Goal: Task Accomplishment & Management: Manage account settings

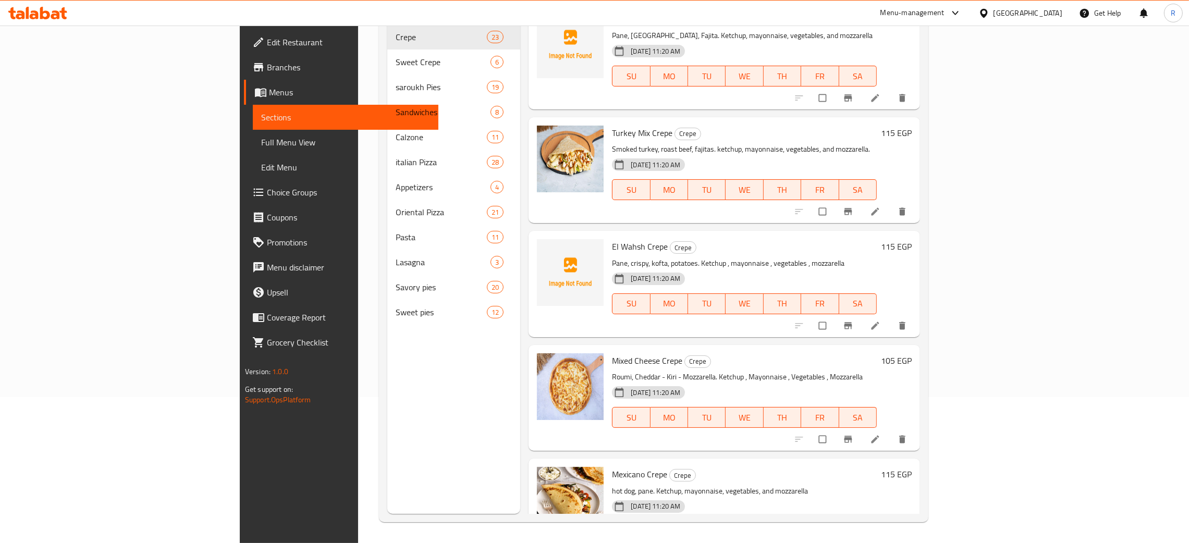
scroll to position [1631, 0]
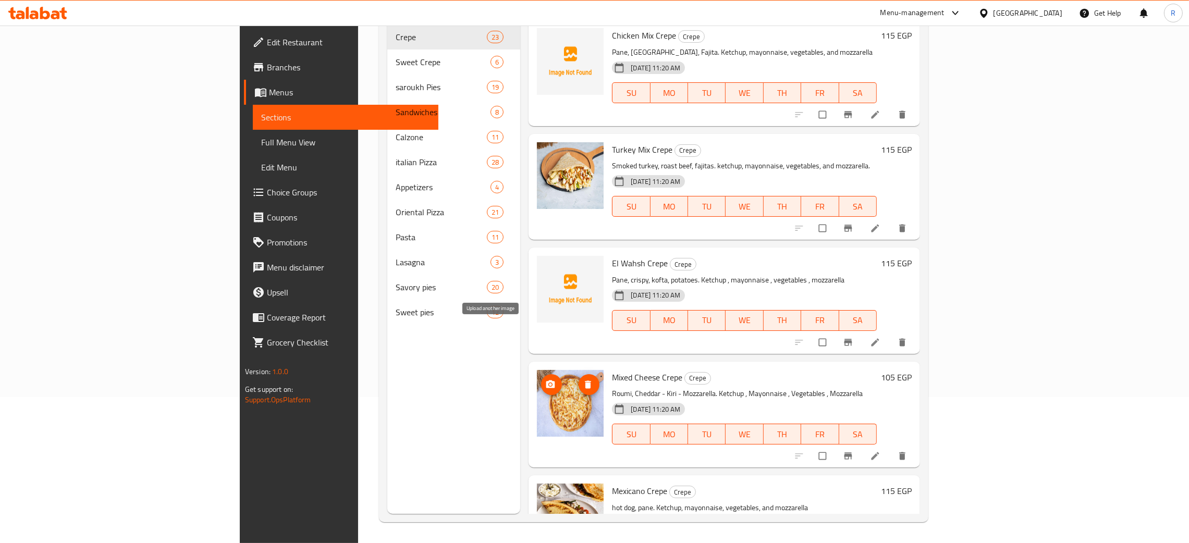
click at [541, 374] on button "upload picture" at bounding box center [551, 384] width 21 height 21
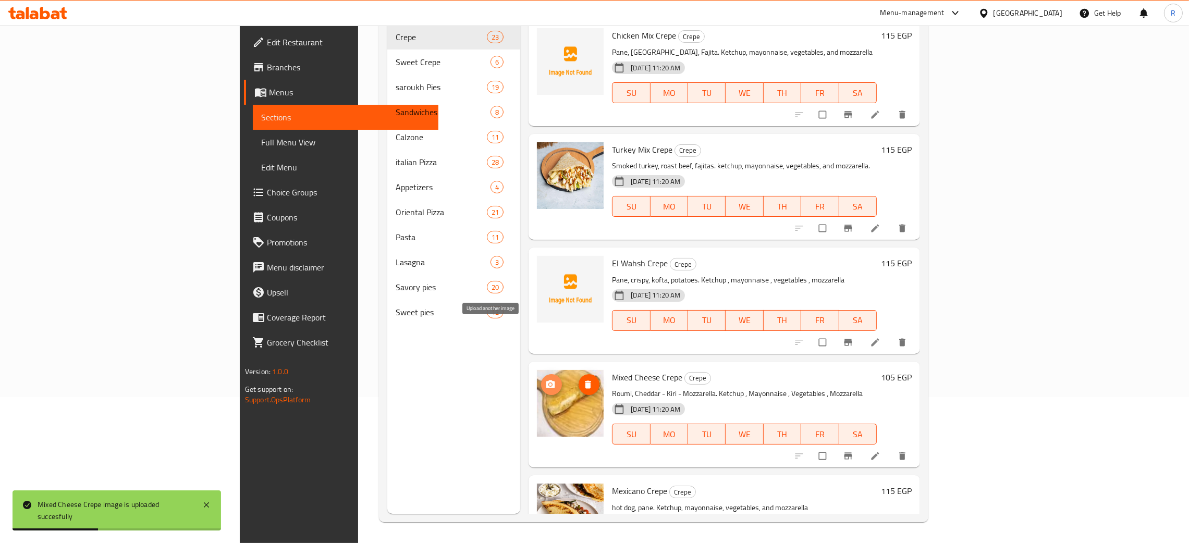
click at [545, 380] on icon "upload picture" at bounding box center [550, 385] width 10 height 10
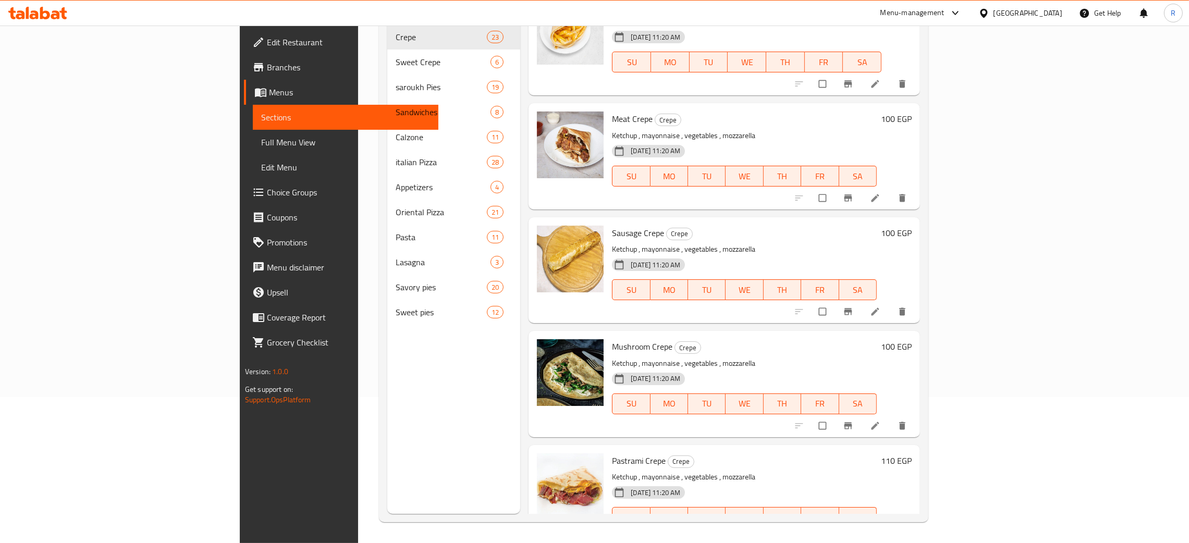
scroll to position [0, 0]
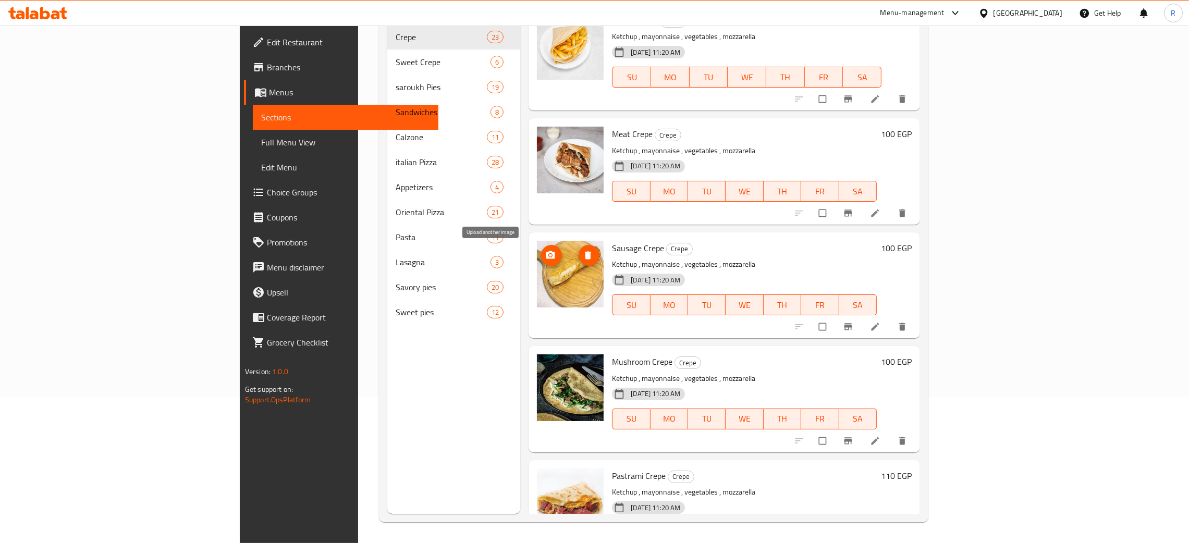
click at [545, 257] on icon "upload picture" at bounding box center [550, 255] width 10 height 10
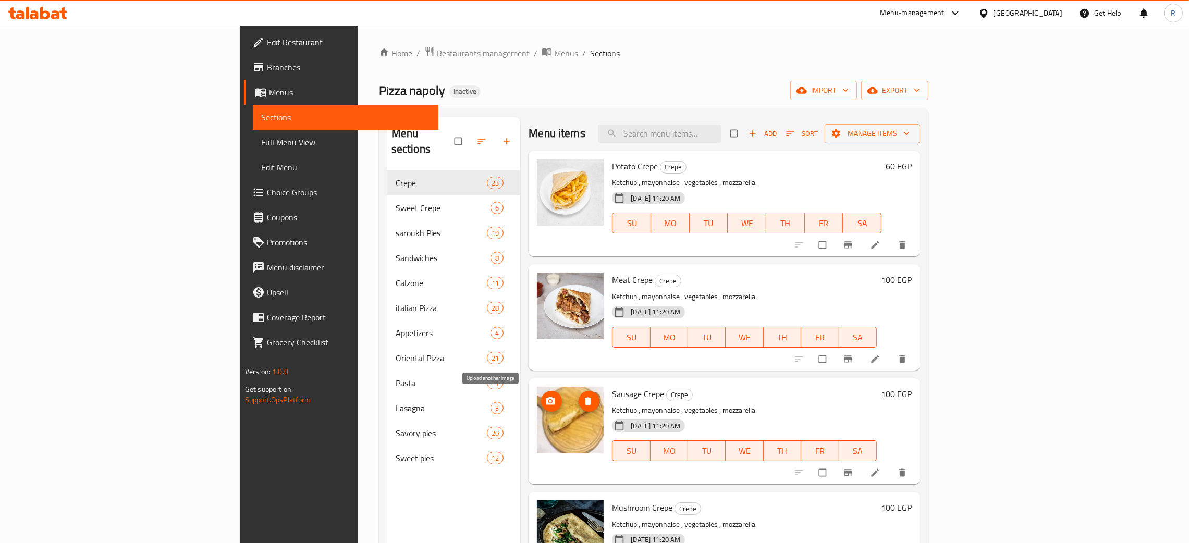
click at [546, 403] on icon "upload picture" at bounding box center [550, 401] width 9 height 8
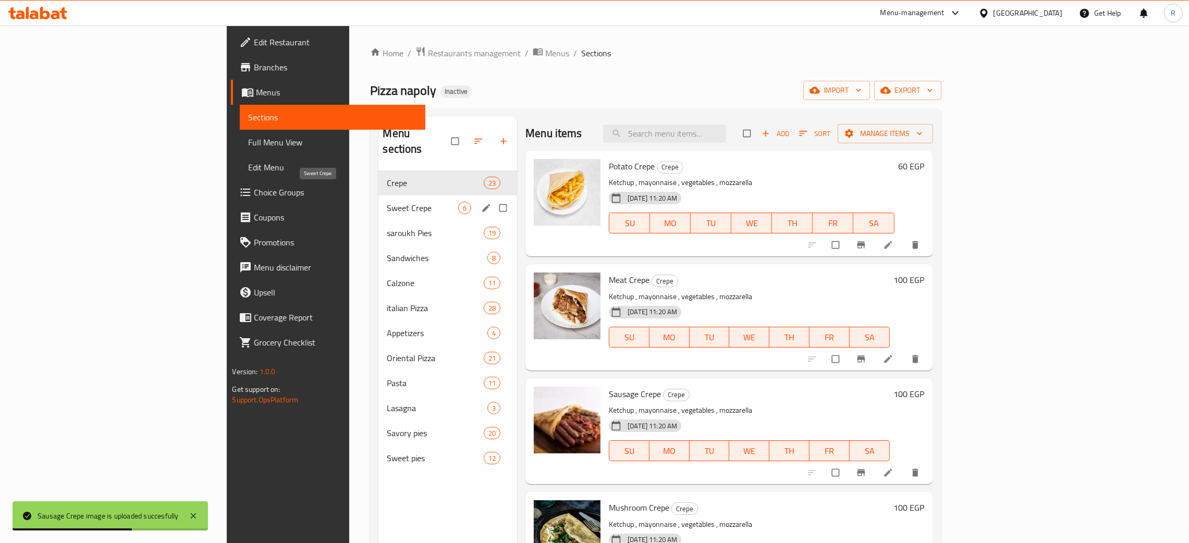
click at [387, 202] on span "Sweet Crepe" at bounding box center [422, 208] width 71 height 13
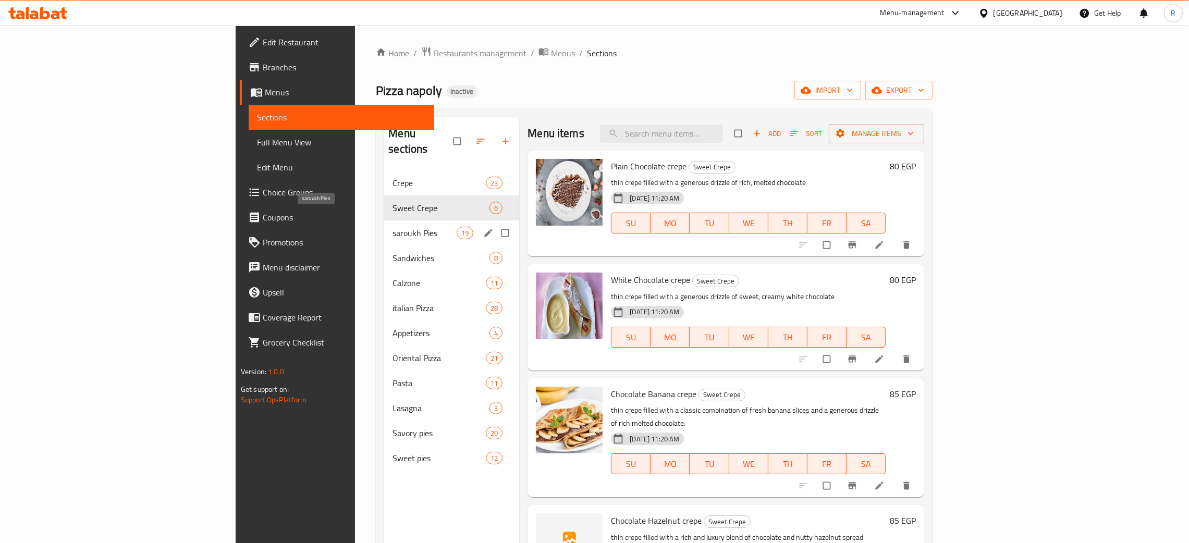
click at [393, 227] on span "saroukh Pies" at bounding box center [425, 233] width 64 height 13
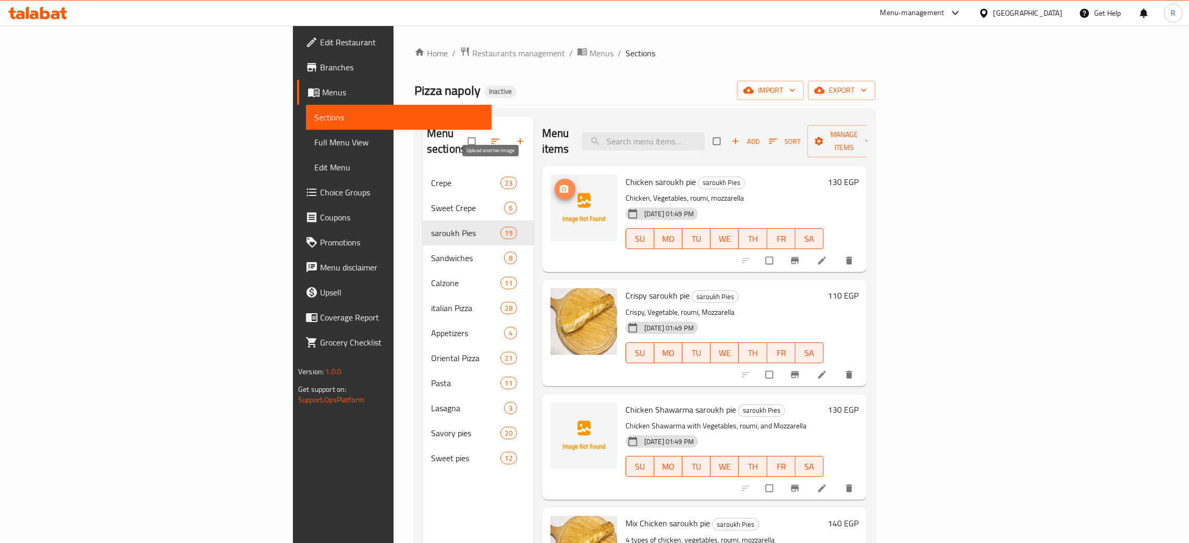
click at [559, 184] on icon "upload picture" at bounding box center [564, 189] width 10 height 10
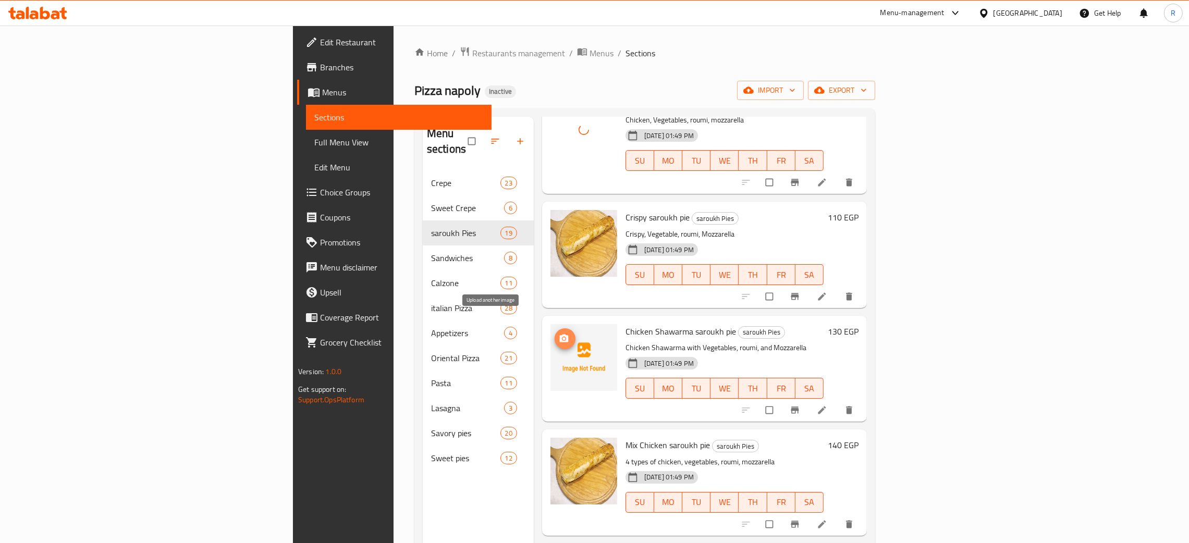
click at [555, 334] on span "upload picture" at bounding box center [565, 339] width 21 height 10
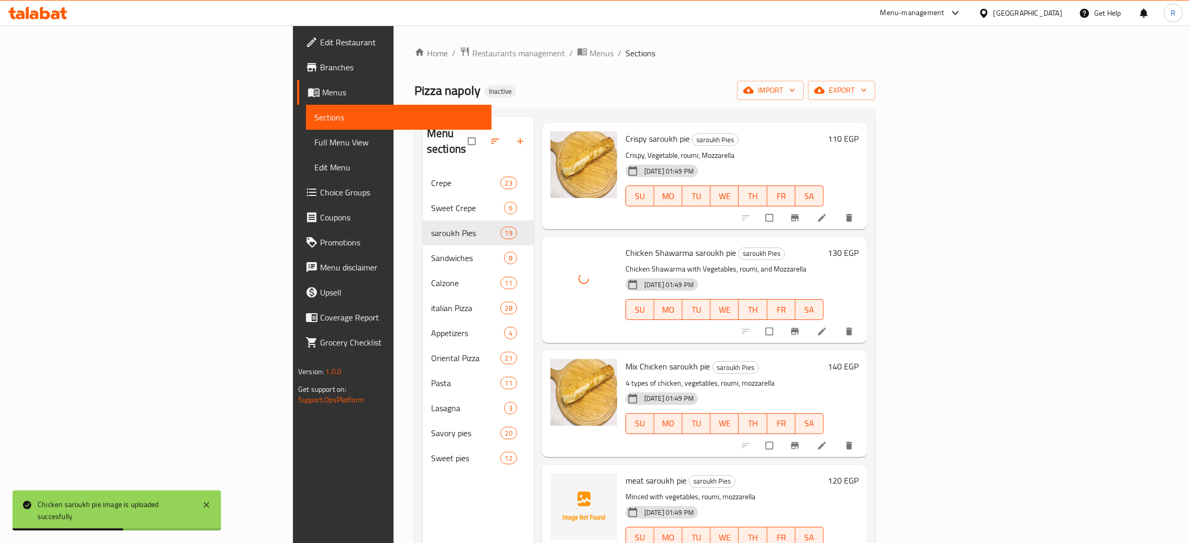
scroll to position [234, 0]
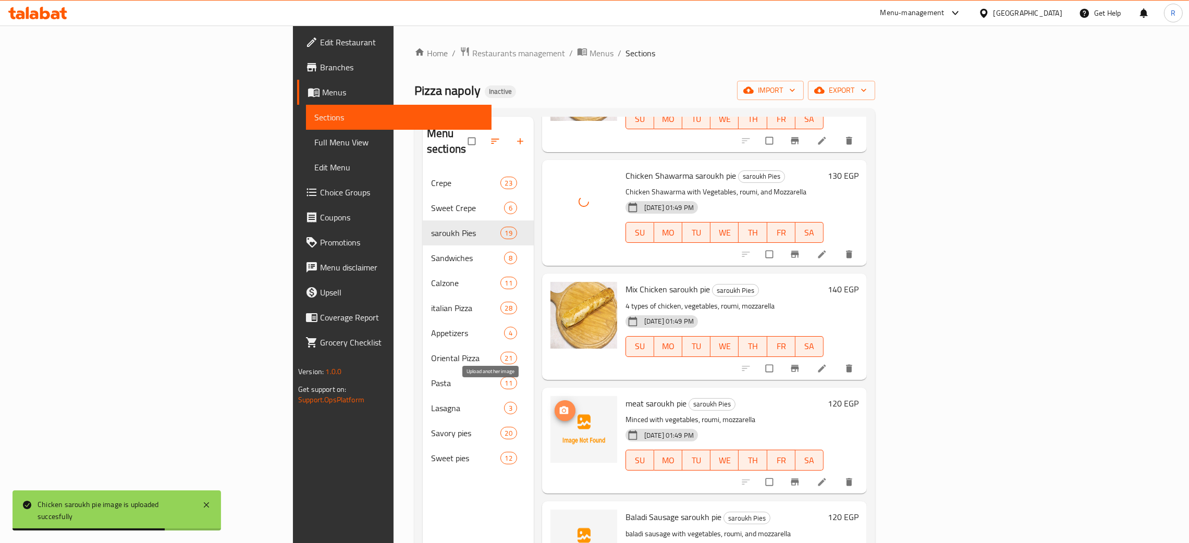
click at [559, 406] on icon "upload picture" at bounding box center [564, 411] width 10 height 10
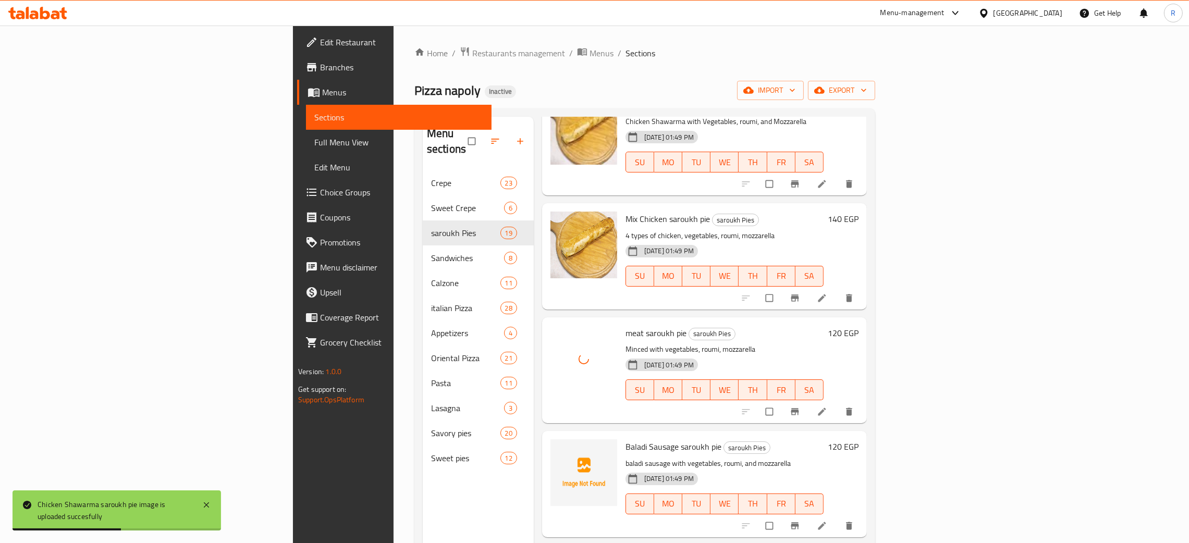
scroll to position [391, 0]
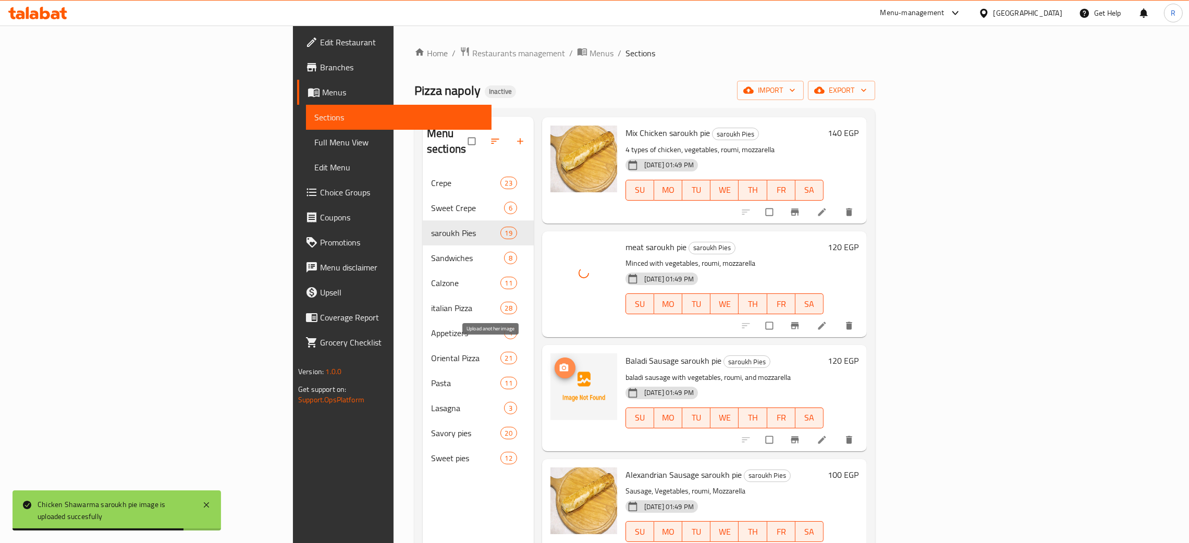
click at [560, 364] on icon "upload picture" at bounding box center [564, 368] width 9 height 8
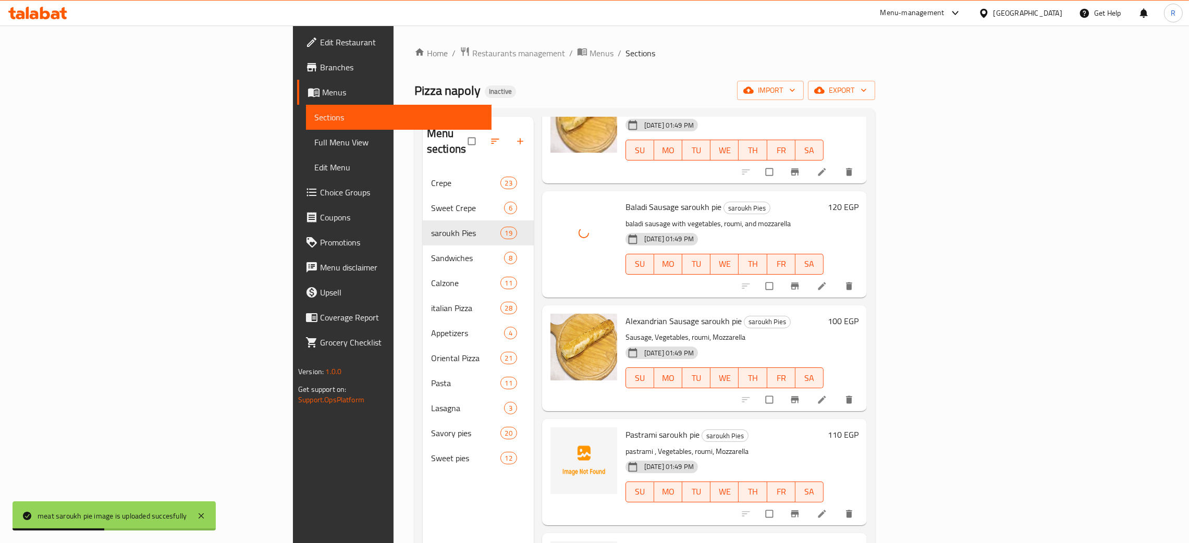
scroll to position [547, 0]
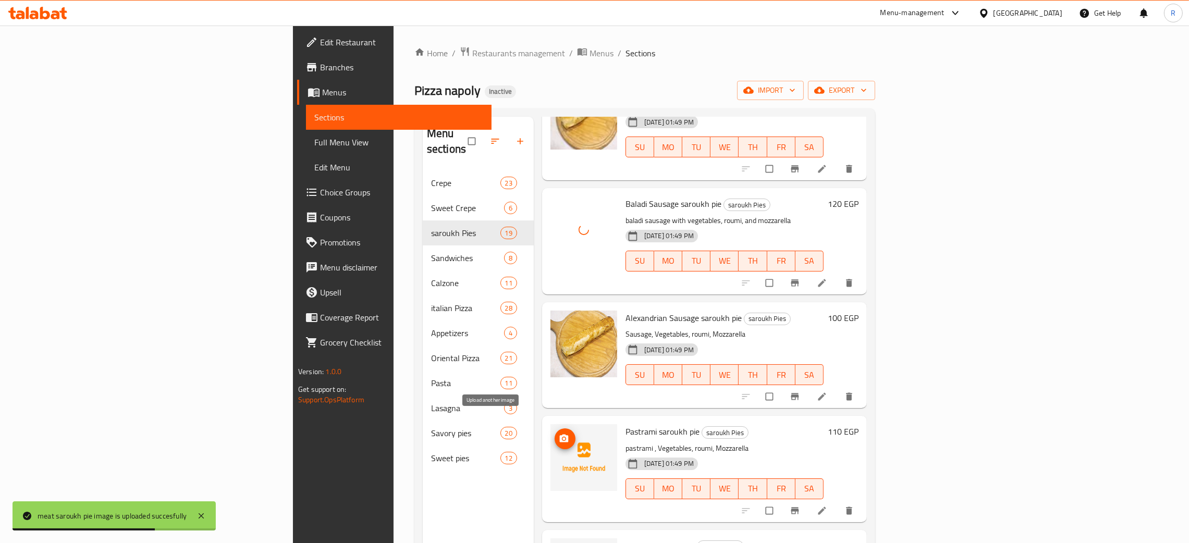
click at [560, 435] on icon "upload picture" at bounding box center [564, 439] width 9 height 8
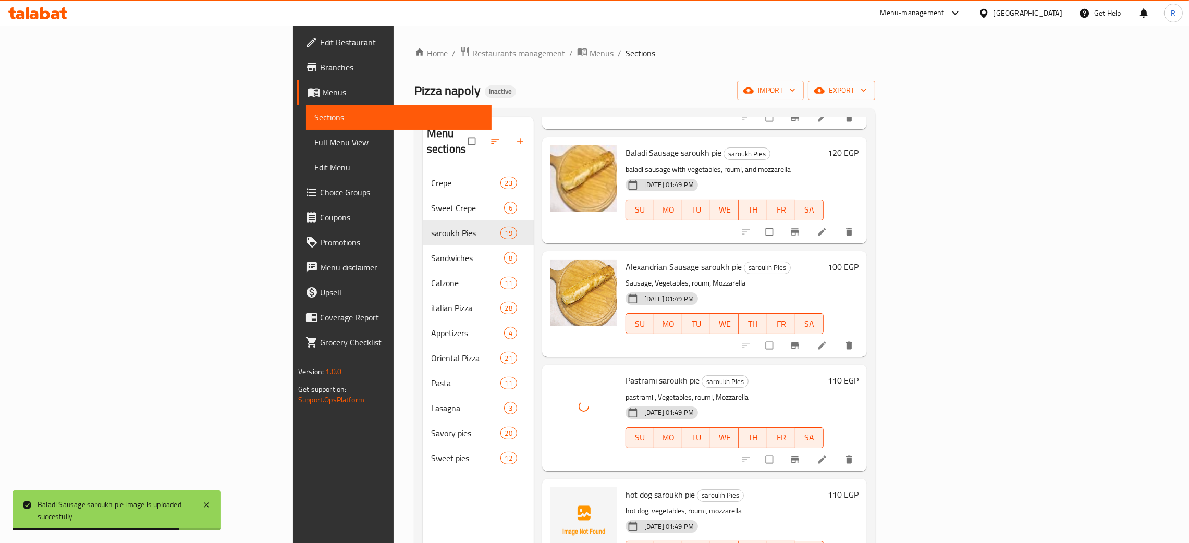
scroll to position [626, 0]
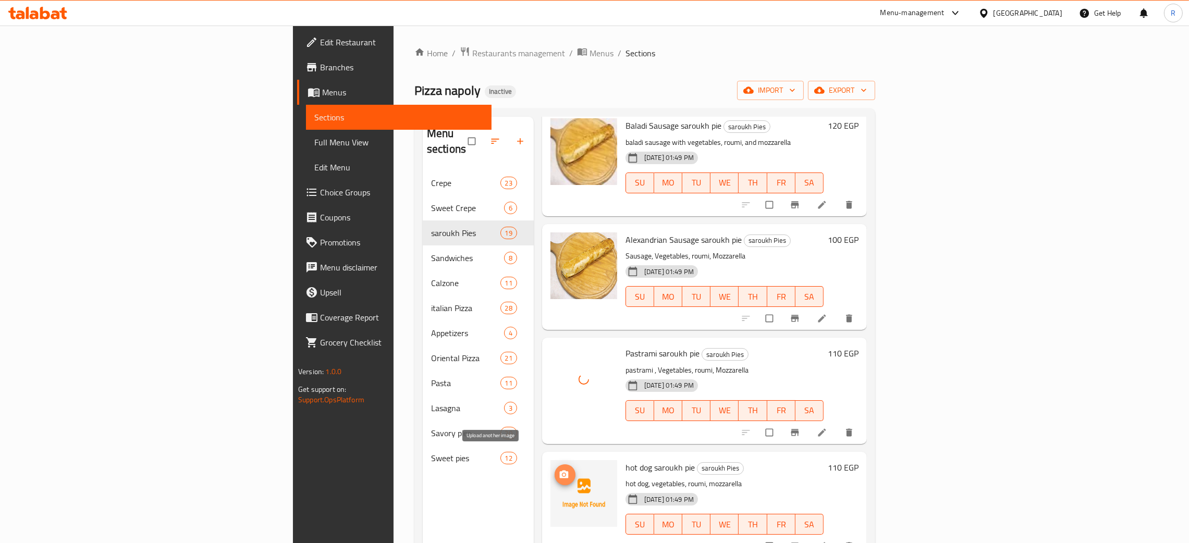
click at [560, 470] on icon "upload picture" at bounding box center [564, 474] width 9 height 8
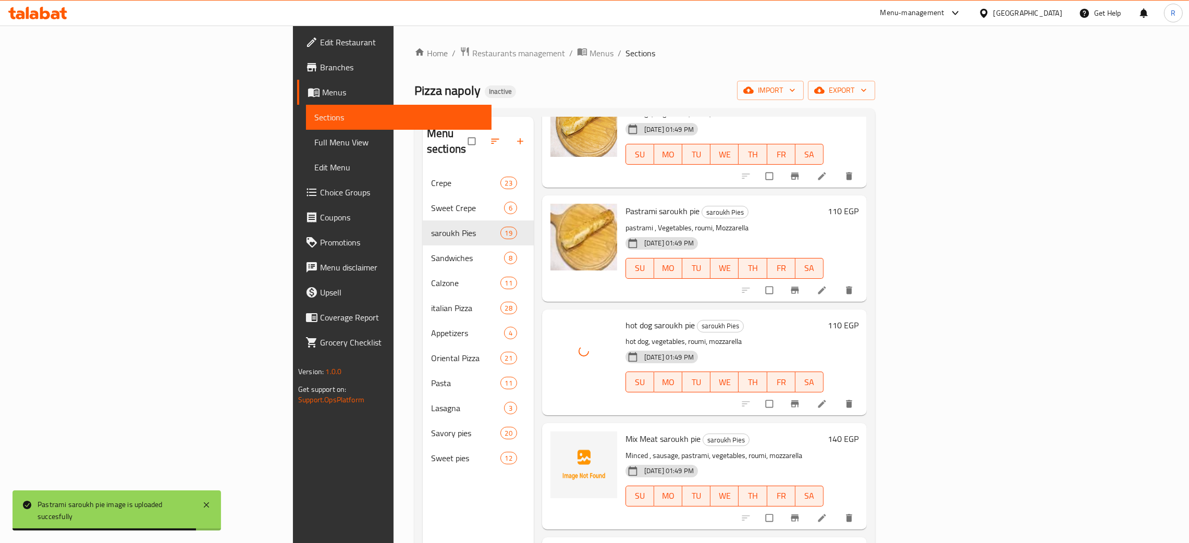
scroll to position [860, 0]
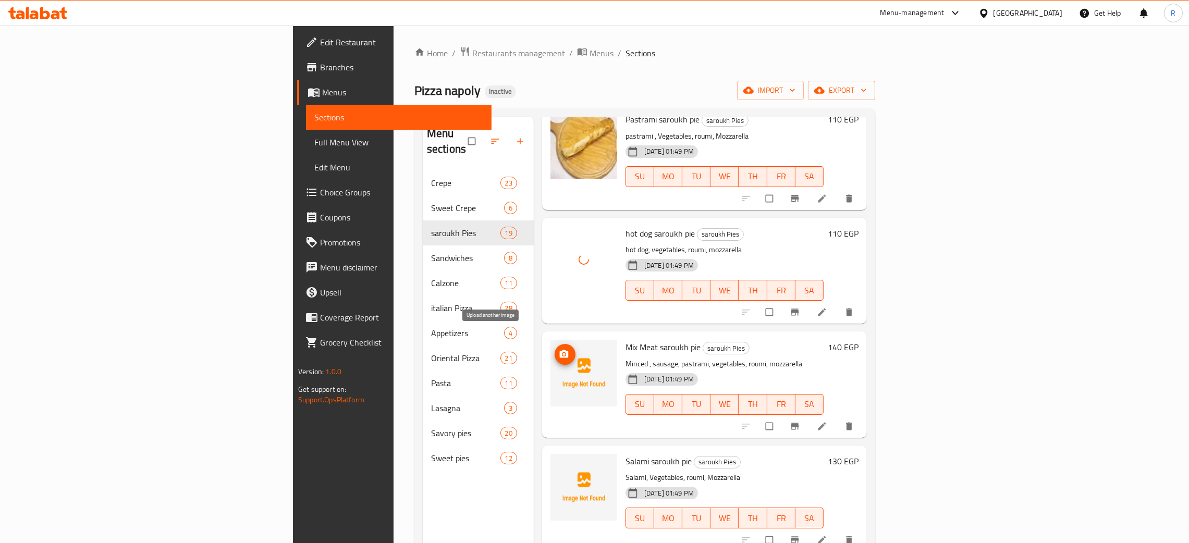
click at [559, 349] on icon "upload picture" at bounding box center [564, 354] width 10 height 10
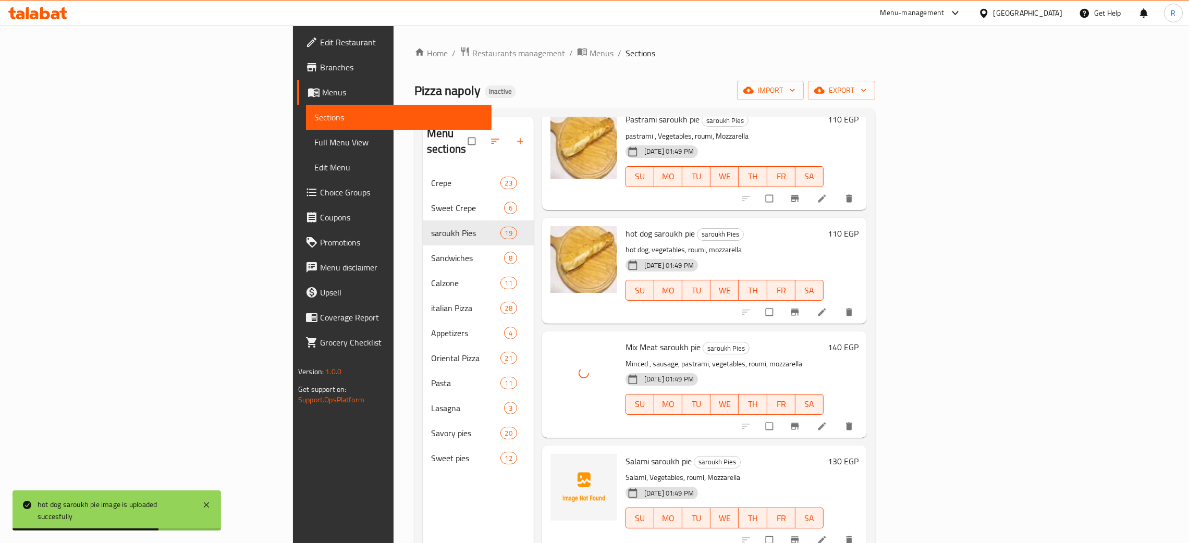
scroll to position [938, 0]
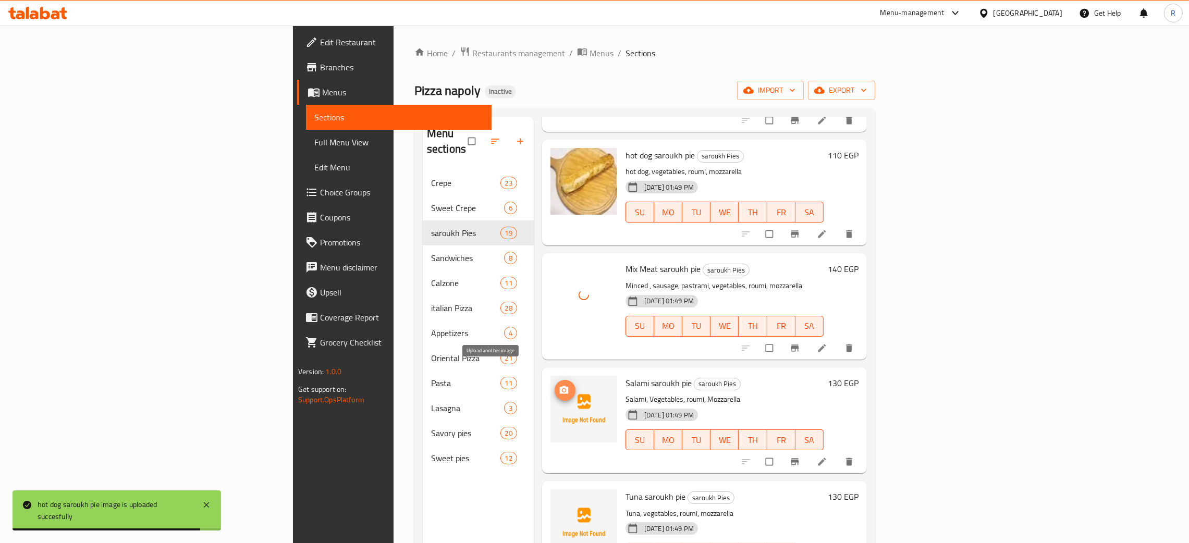
click at [559, 385] on icon "upload picture" at bounding box center [564, 390] width 10 height 10
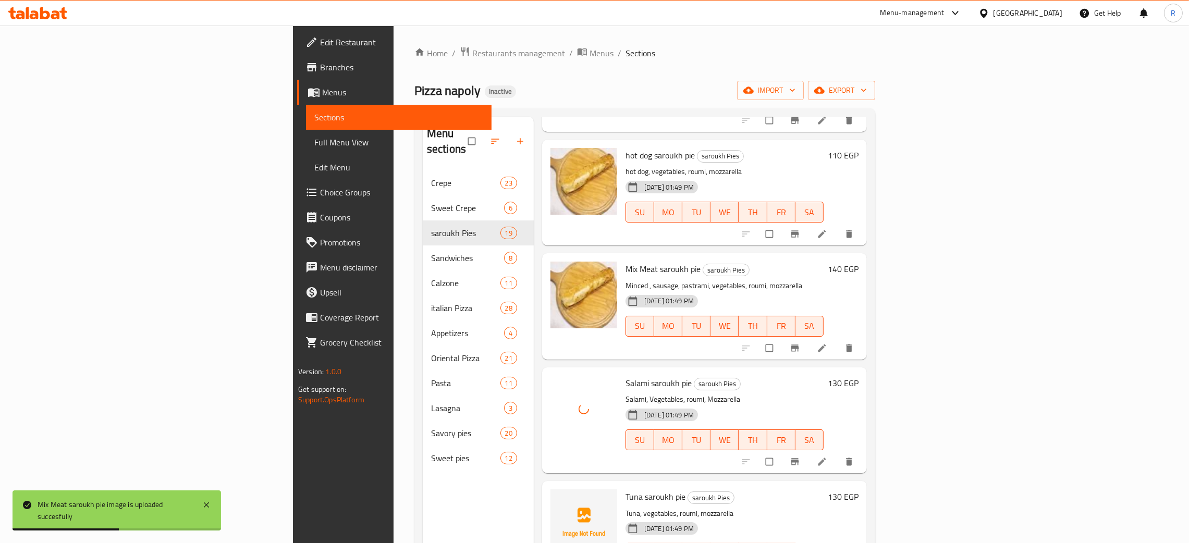
scroll to position [1016, 0]
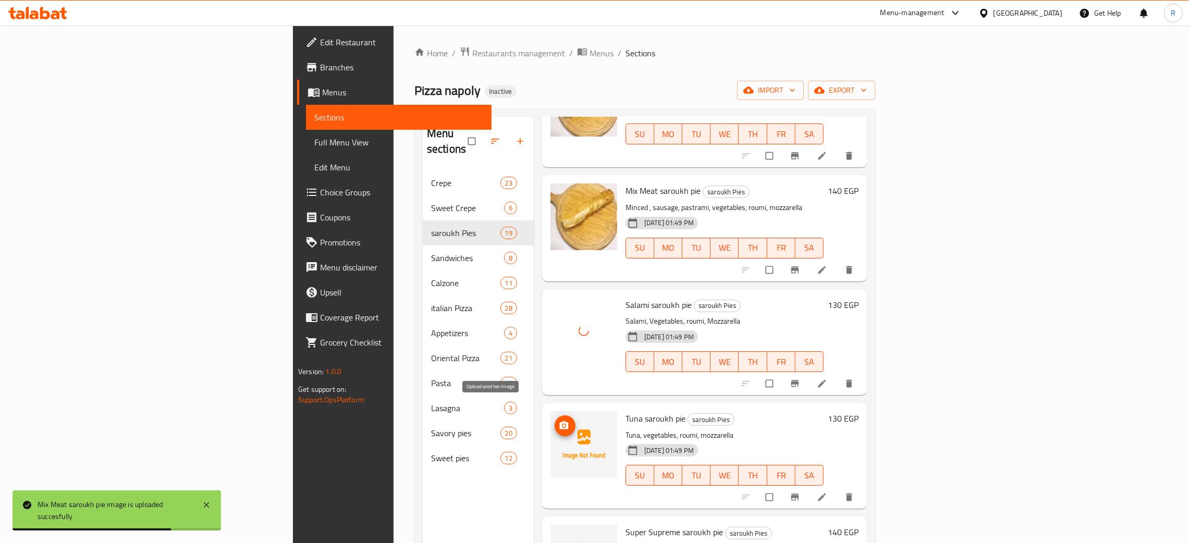
click at [560, 422] on icon "upload picture" at bounding box center [564, 426] width 9 height 8
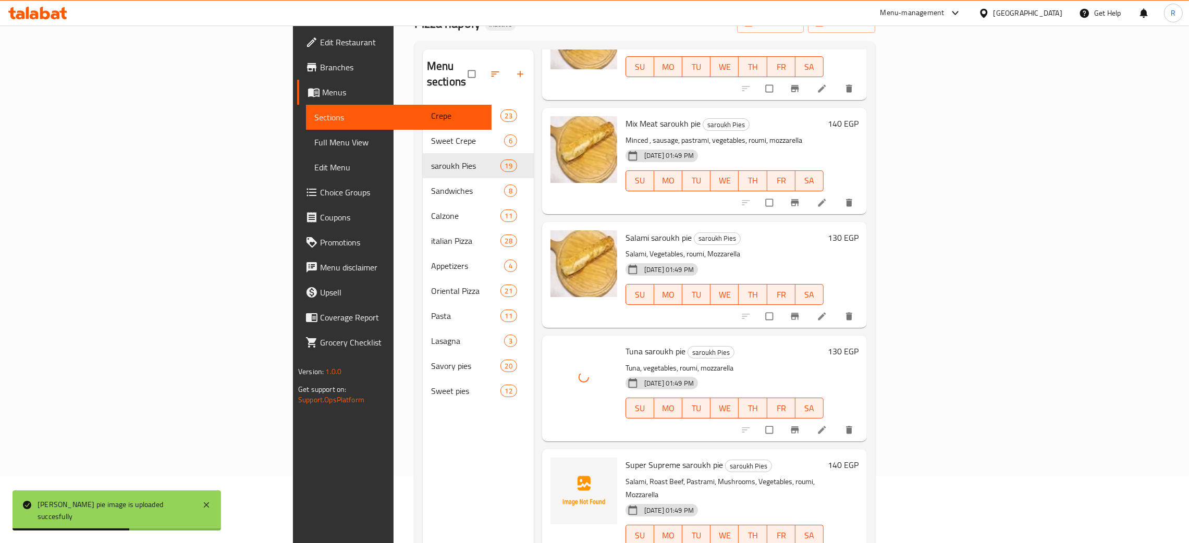
scroll to position [147, 0]
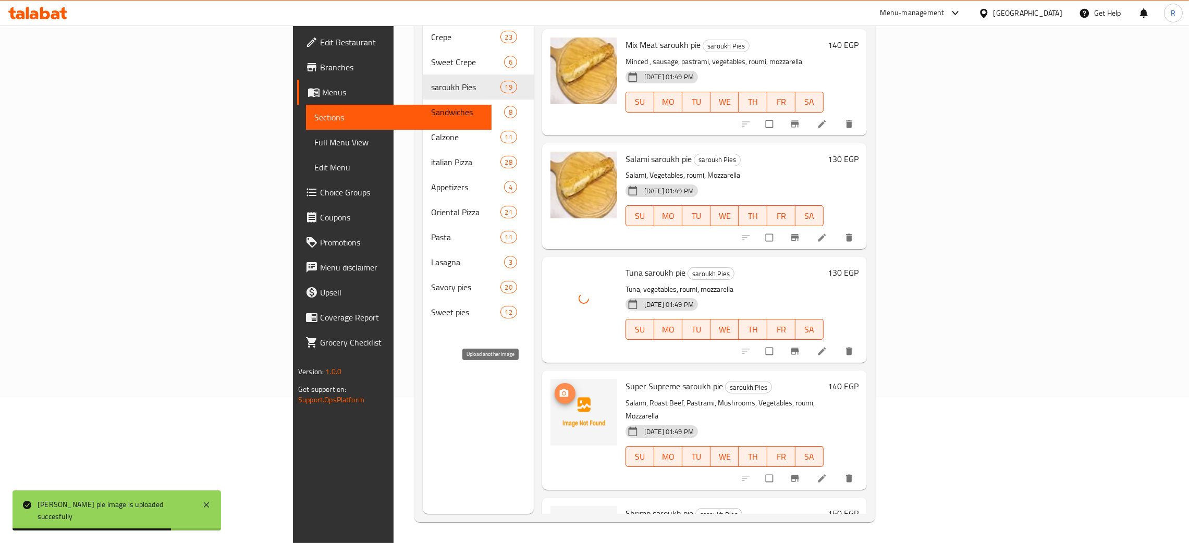
click at [555, 388] on span "upload picture" at bounding box center [565, 393] width 21 height 10
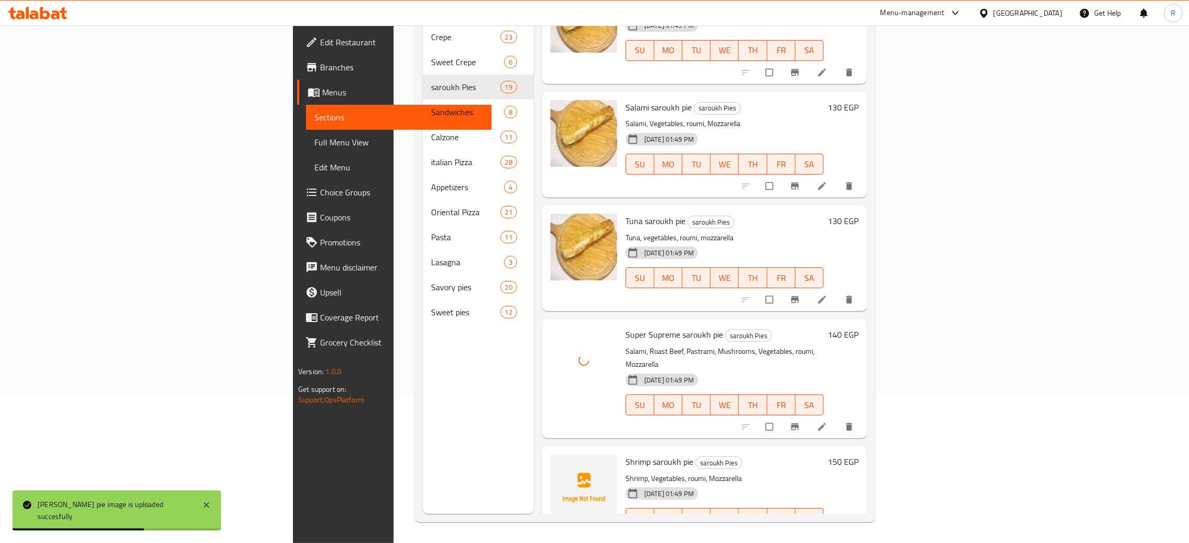
scroll to position [1173, 0]
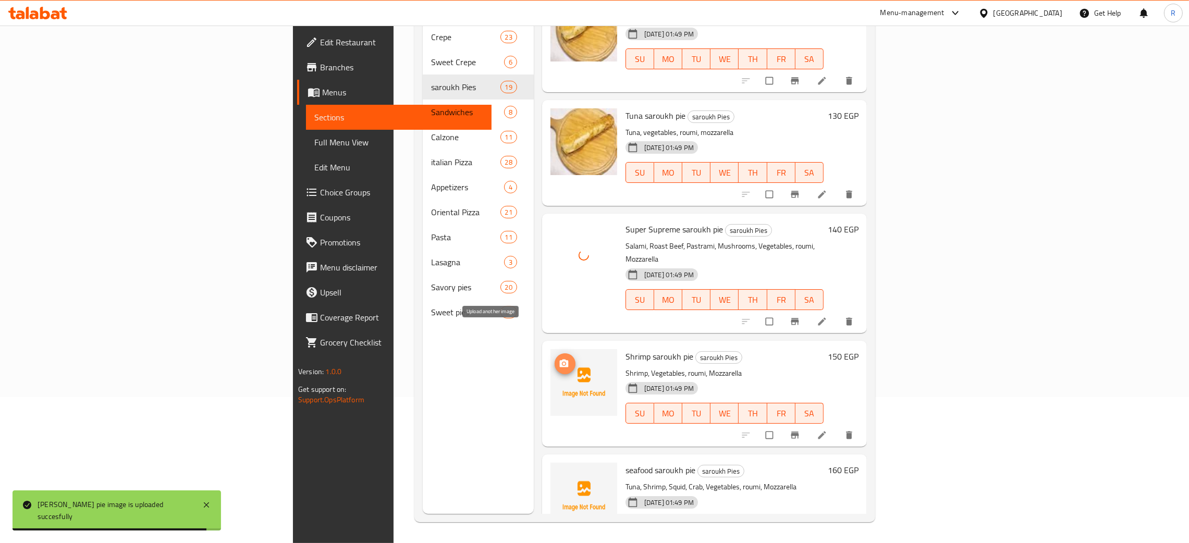
click at [559, 359] on icon "upload picture" at bounding box center [564, 364] width 10 height 10
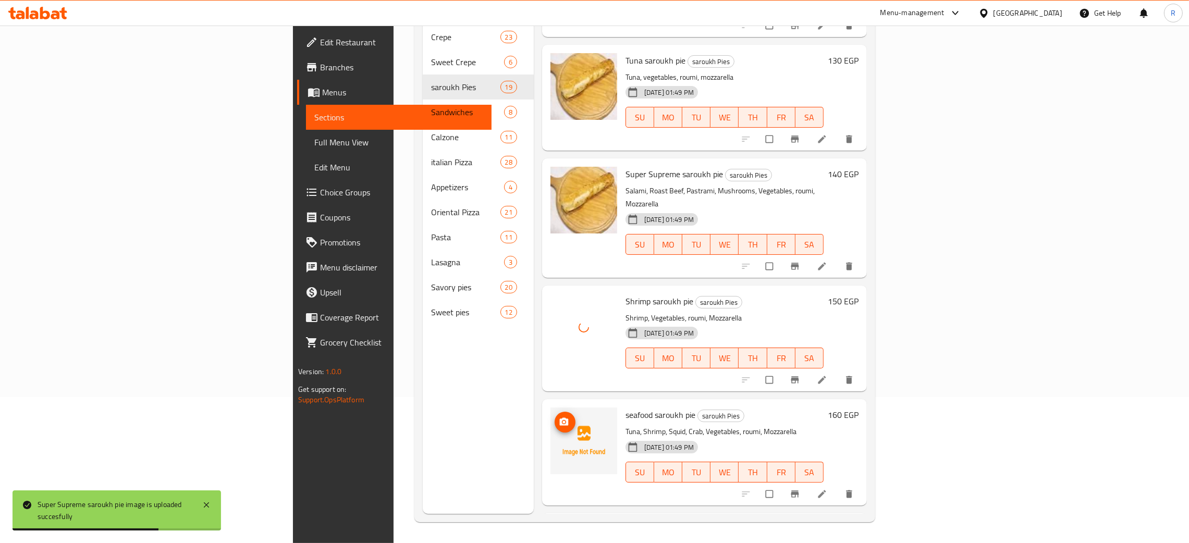
scroll to position [1251, 0]
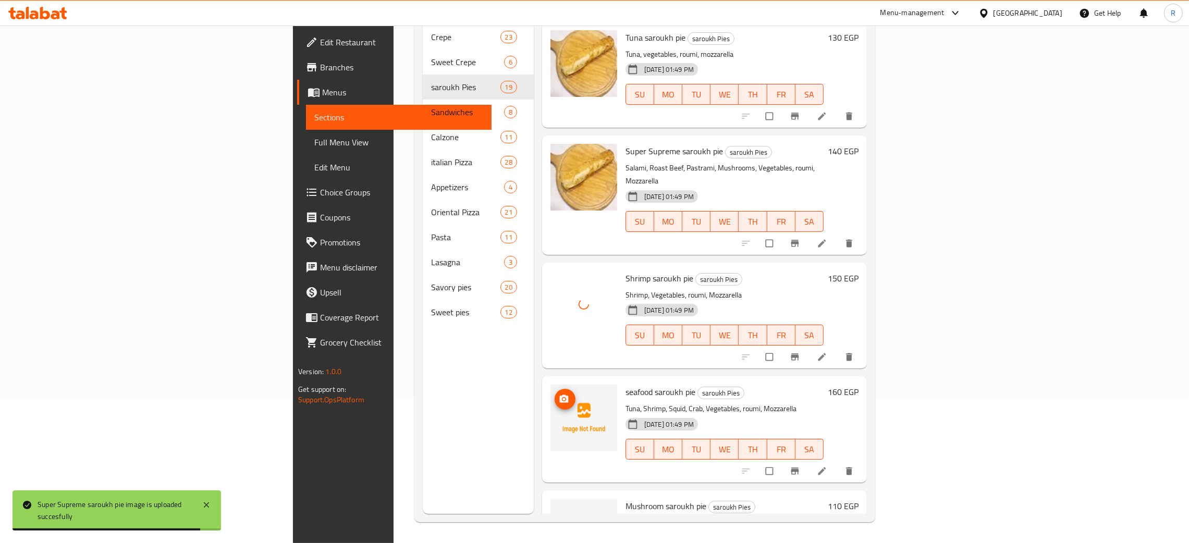
click at [559, 394] on icon "upload picture" at bounding box center [564, 399] width 10 height 10
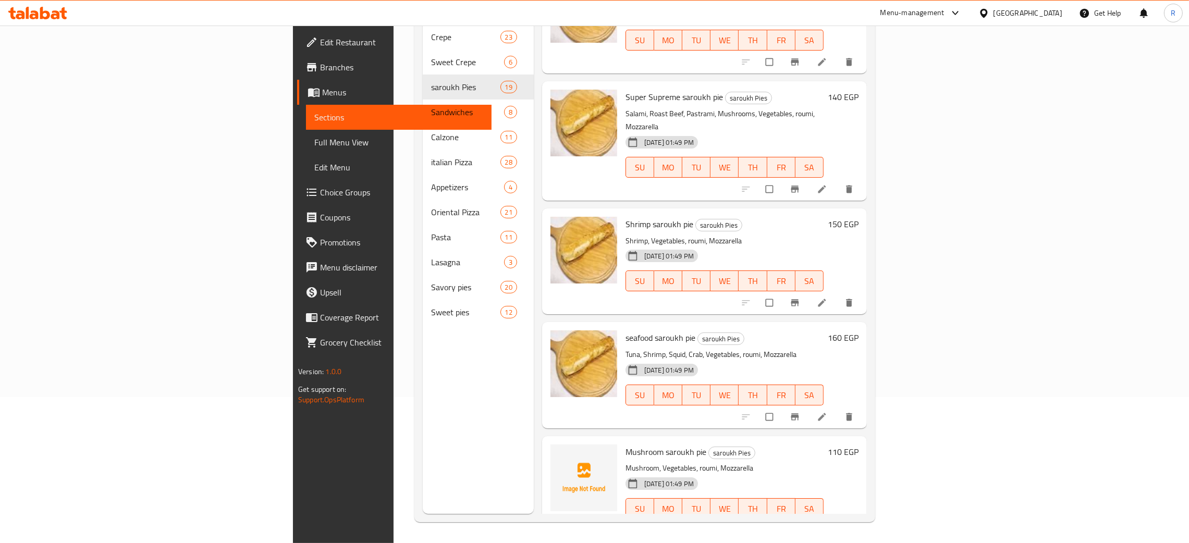
scroll to position [1407, 0]
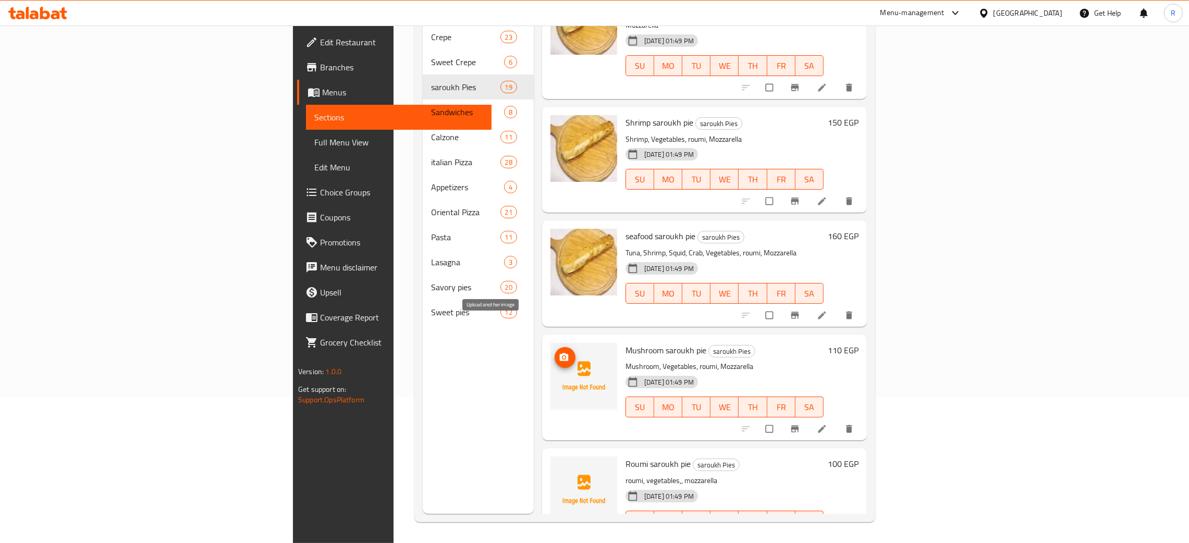
click at [559, 352] on icon "upload picture" at bounding box center [564, 357] width 10 height 10
click at [559, 466] on icon "upload picture" at bounding box center [564, 471] width 10 height 10
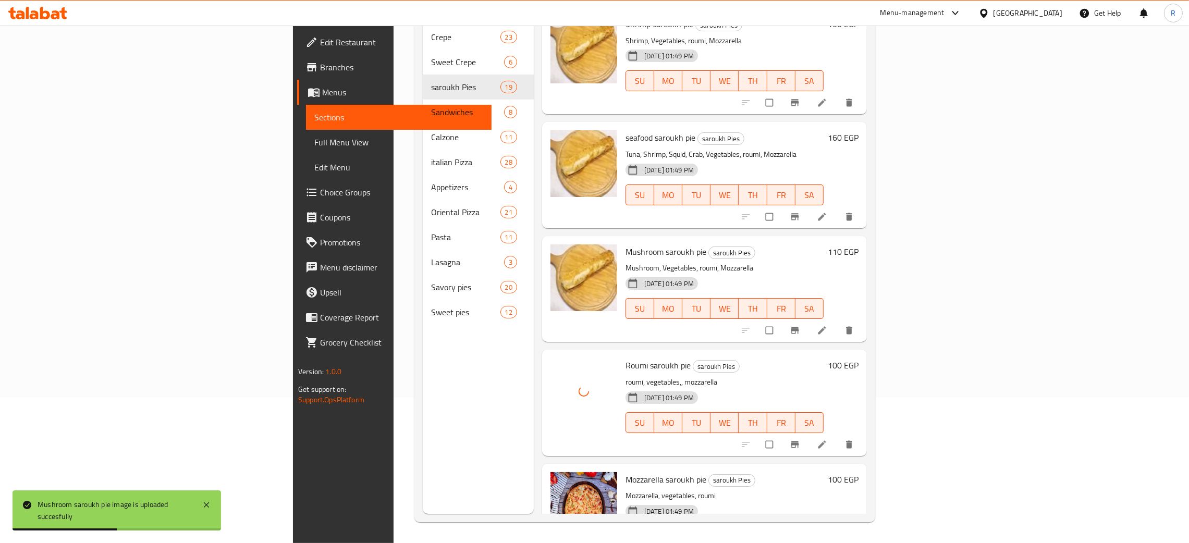
scroll to position [1642, 0]
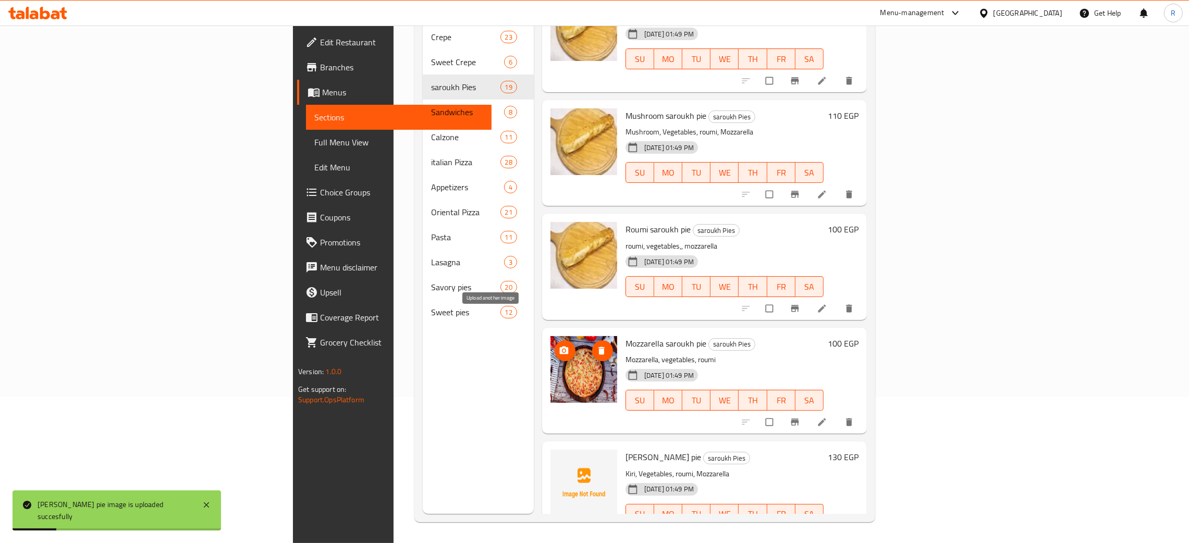
click at [560, 346] on icon "upload picture" at bounding box center [564, 350] width 9 height 8
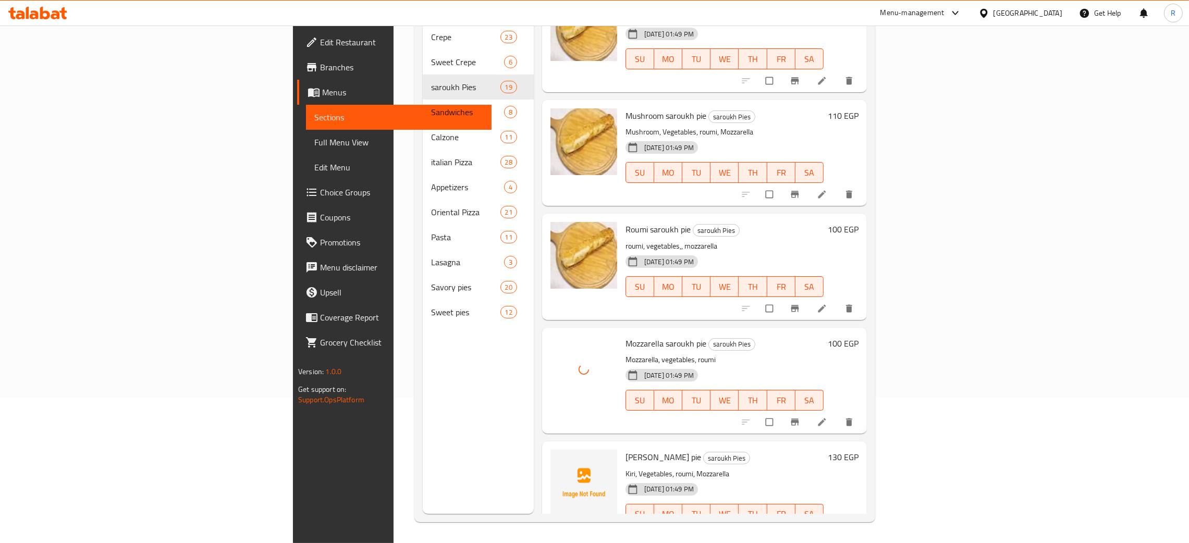
scroll to position [1645, 0]
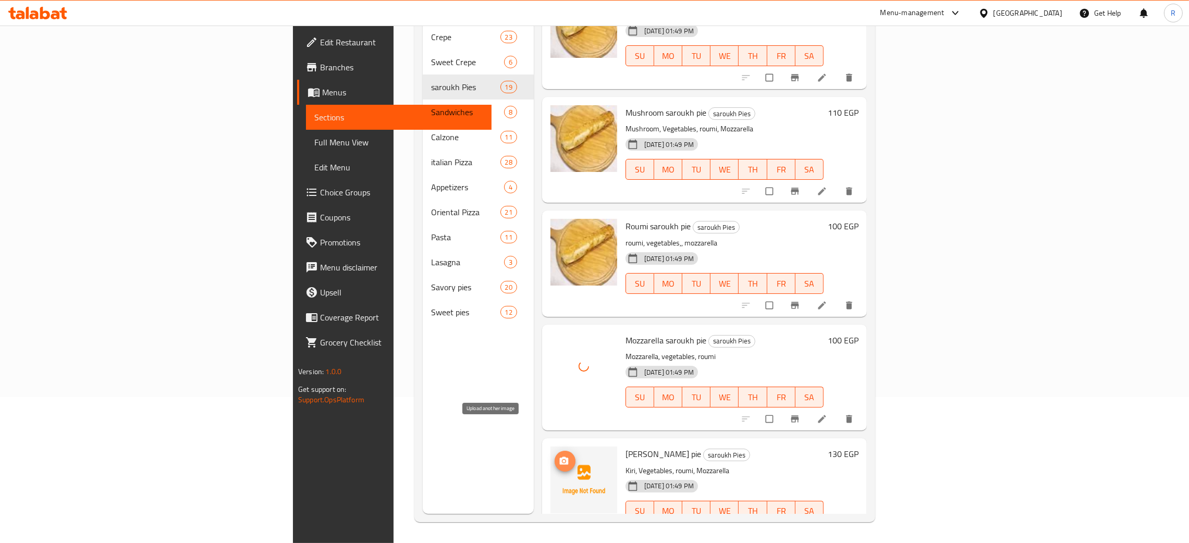
click at [555, 451] on button "upload picture" at bounding box center [565, 461] width 21 height 21
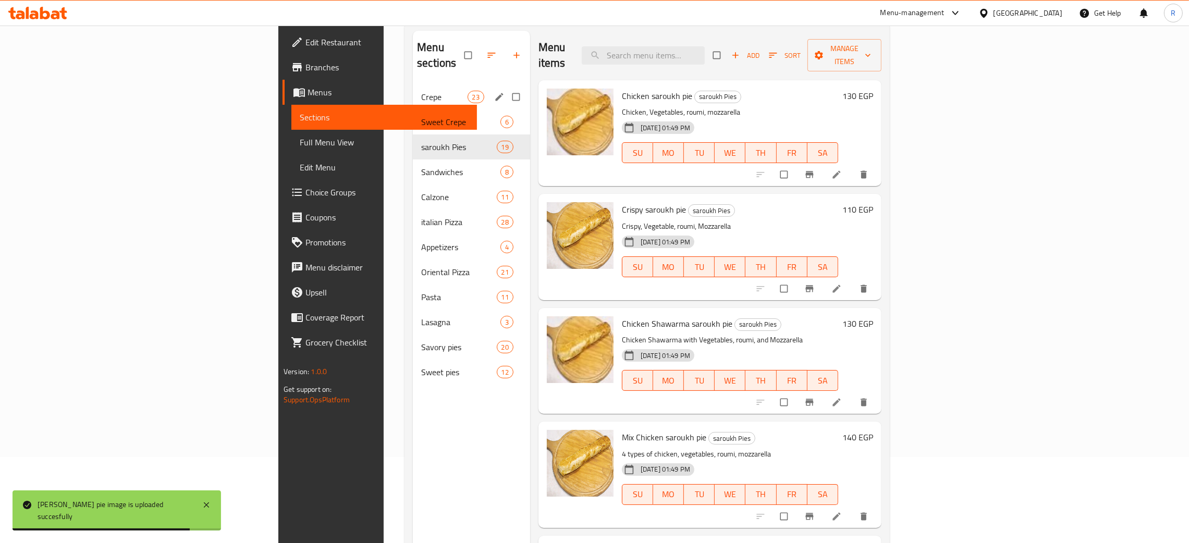
scroll to position [0, 0]
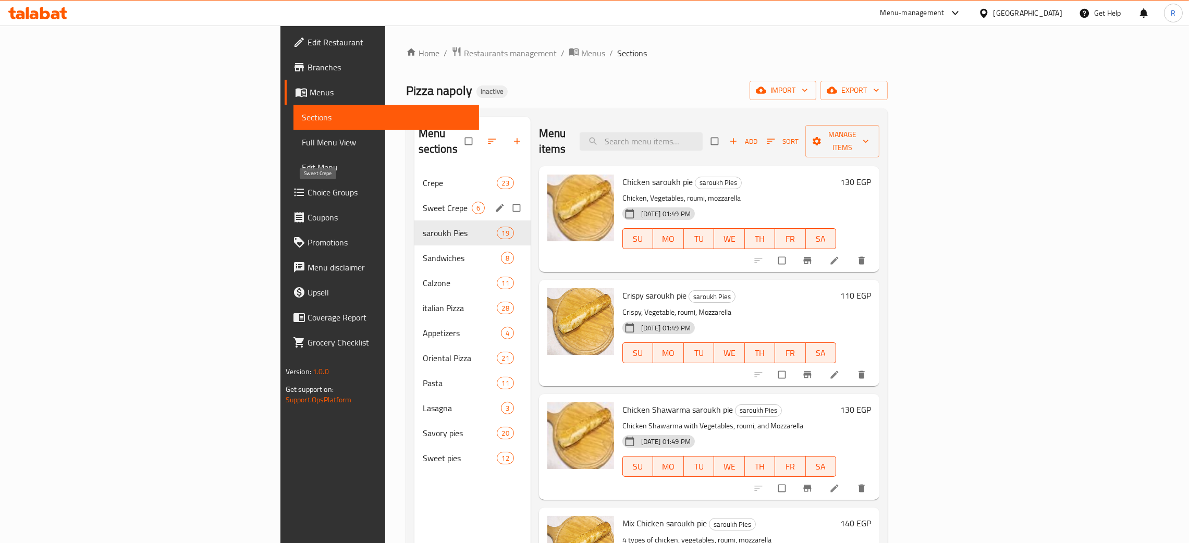
click at [423, 202] on span "Sweet Crepe" at bounding box center [447, 208] width 49 height 13
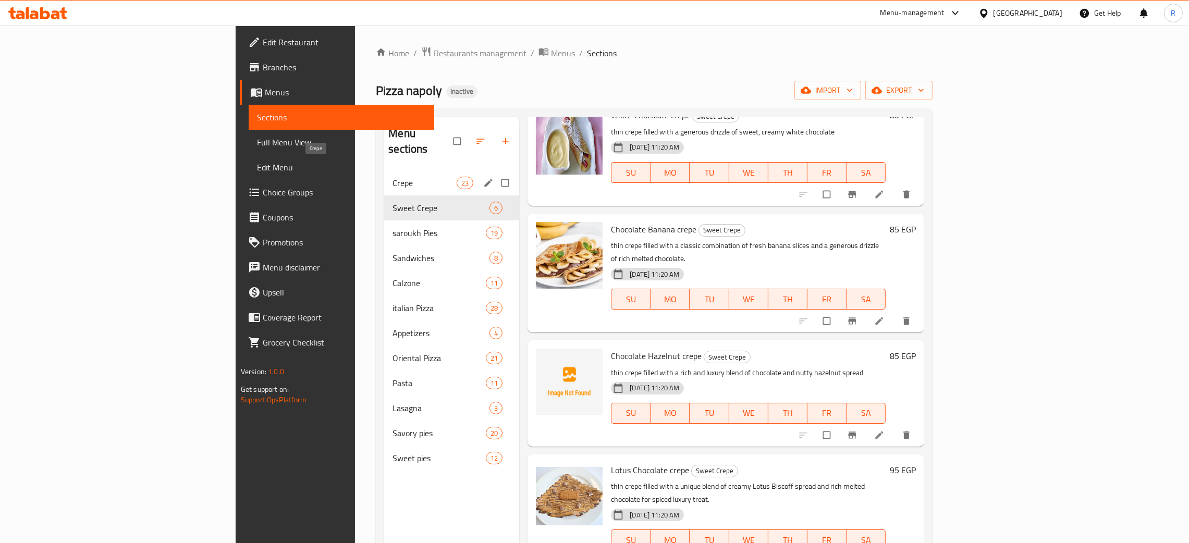
click at [393, 177] on span "Crepe" at bounding box center [425, 183] width 64 height 13
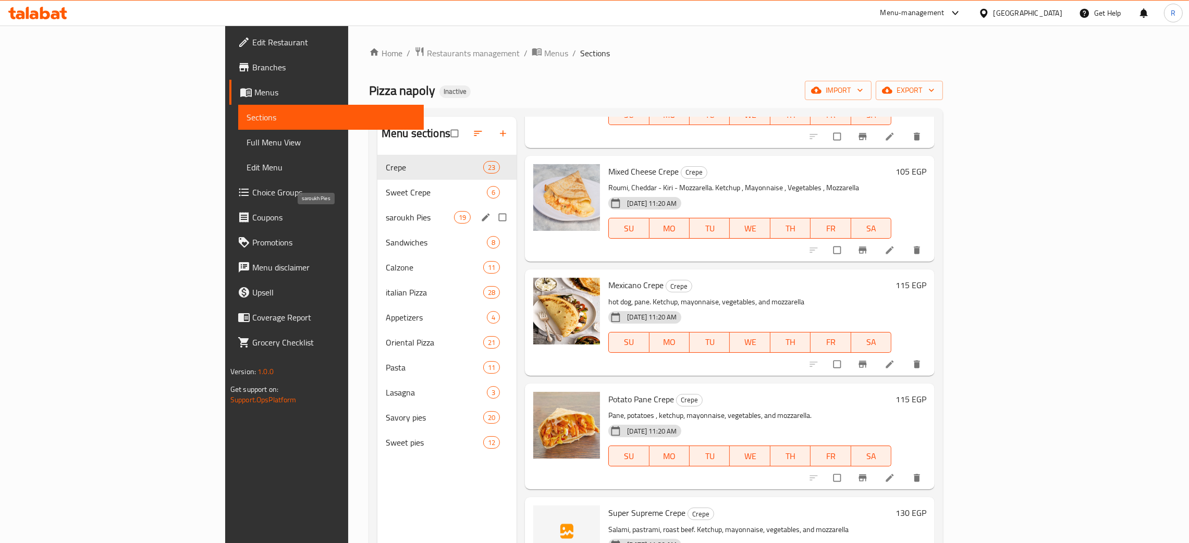
drag, startPoint x: 265, startPoint y: 222, endPoint x: 267, endPoint y: 239, distance: 17.8
click at [386, 221] on span "saroukh Pies" at bounding box center [420, 217] width 68 height 13
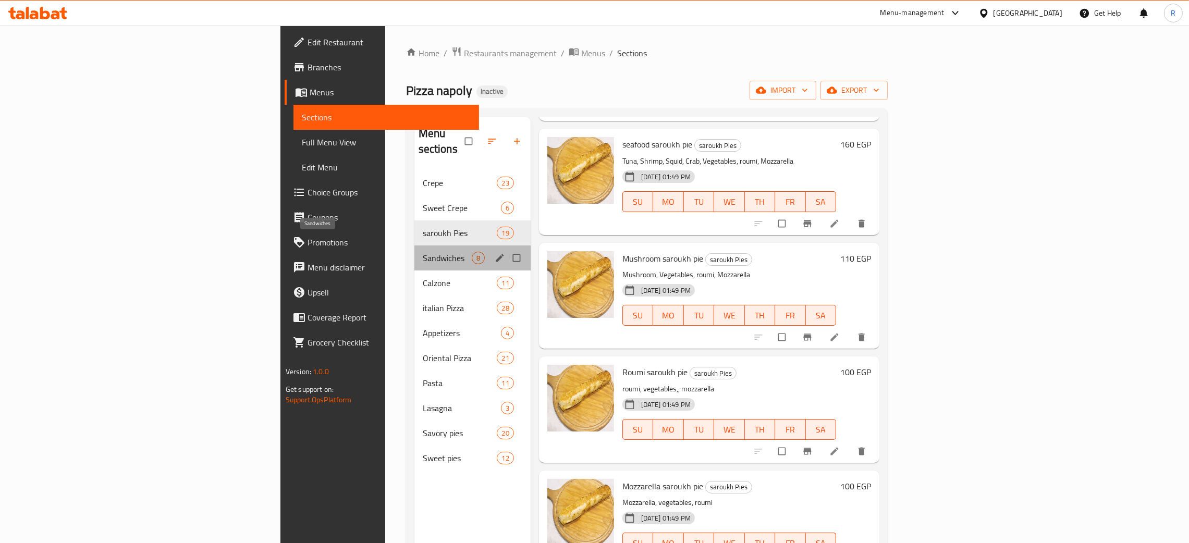
click at [423, 252] on span "Sandwiches" at bounding box center [447, 258] width 49 height 13
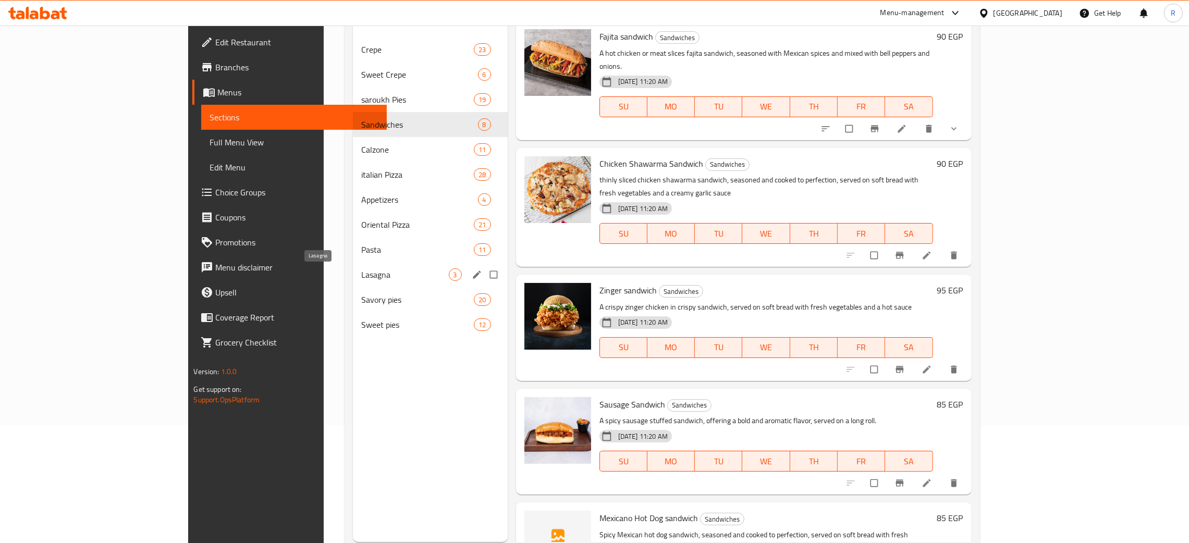
scroll to position [69, 0]
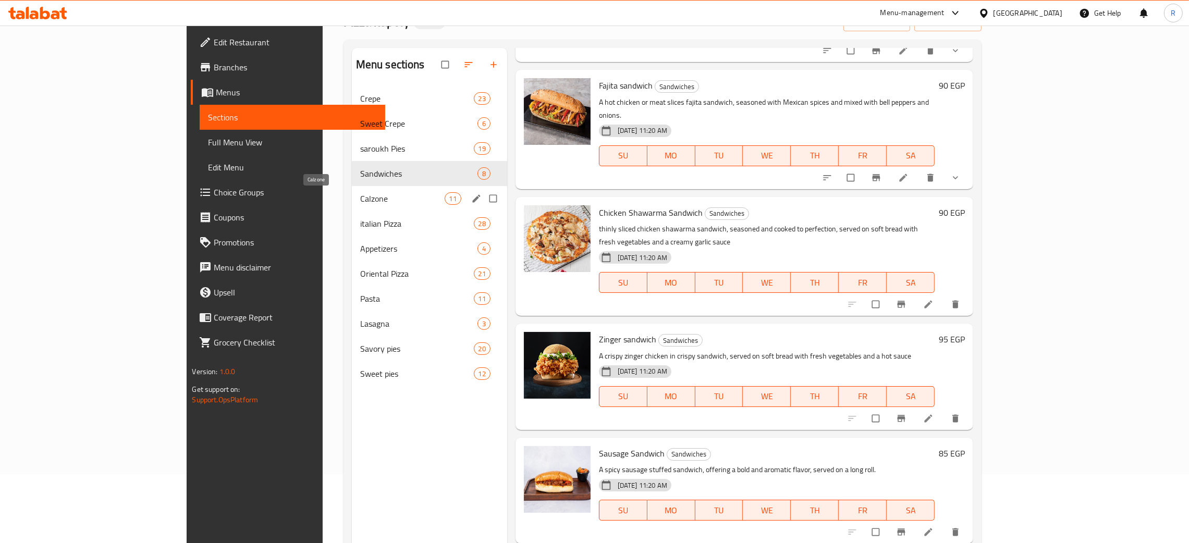
click at [360, 196] on span "Calzone" at bounding box center [402, 198] width 84 height 13
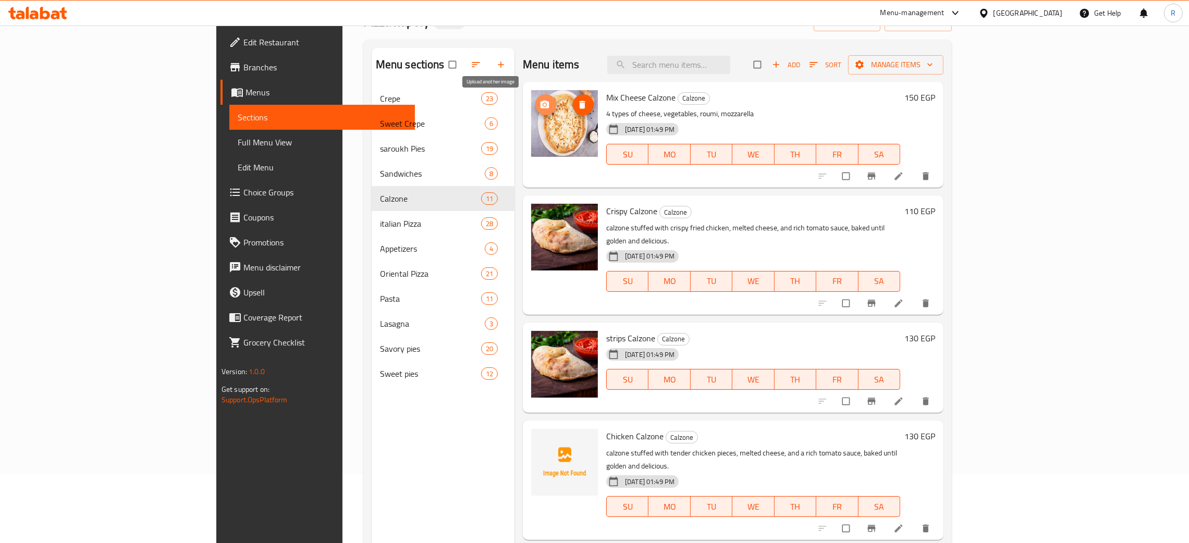
click at [540, 105] on icon "upload picture" at bounding box center [545, 105] width 10 height 10
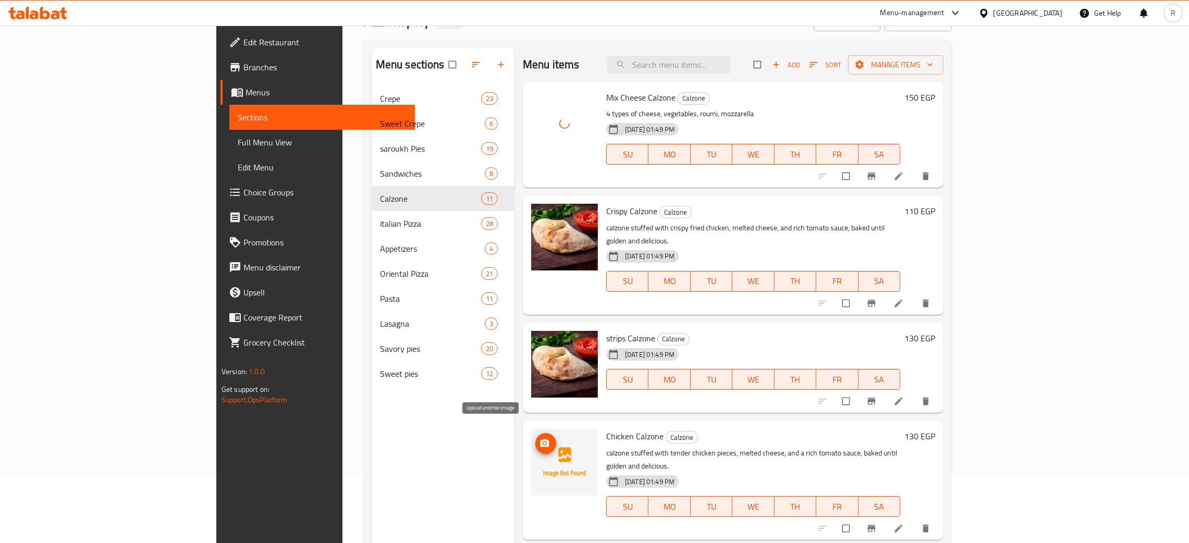
click at [540, 438] on icon "upload picture" at bounding box center [545, 443] width 10 height 10
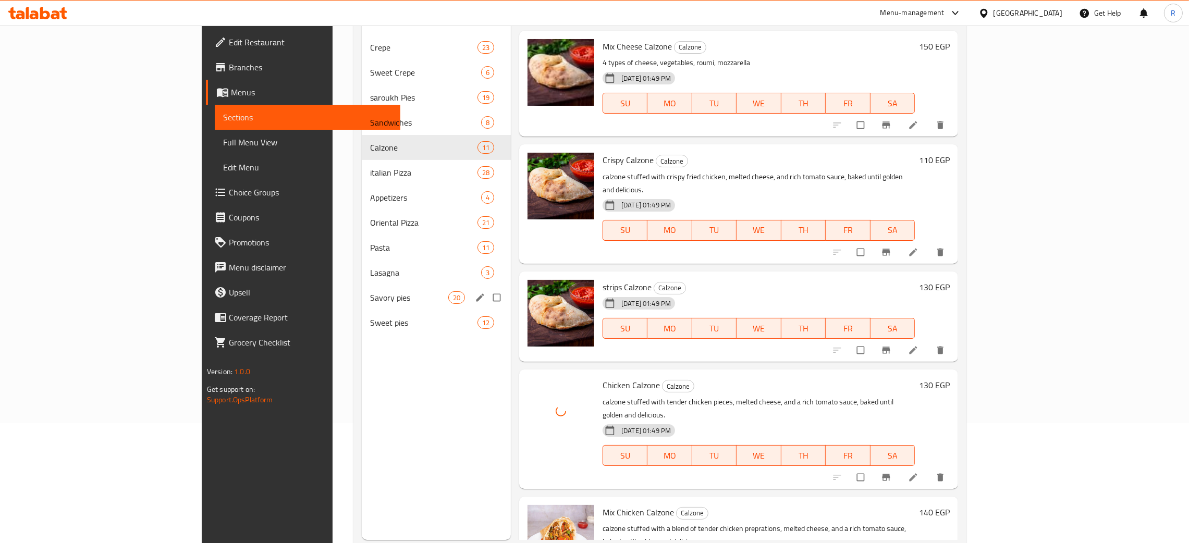
scroll to position [147, 0]
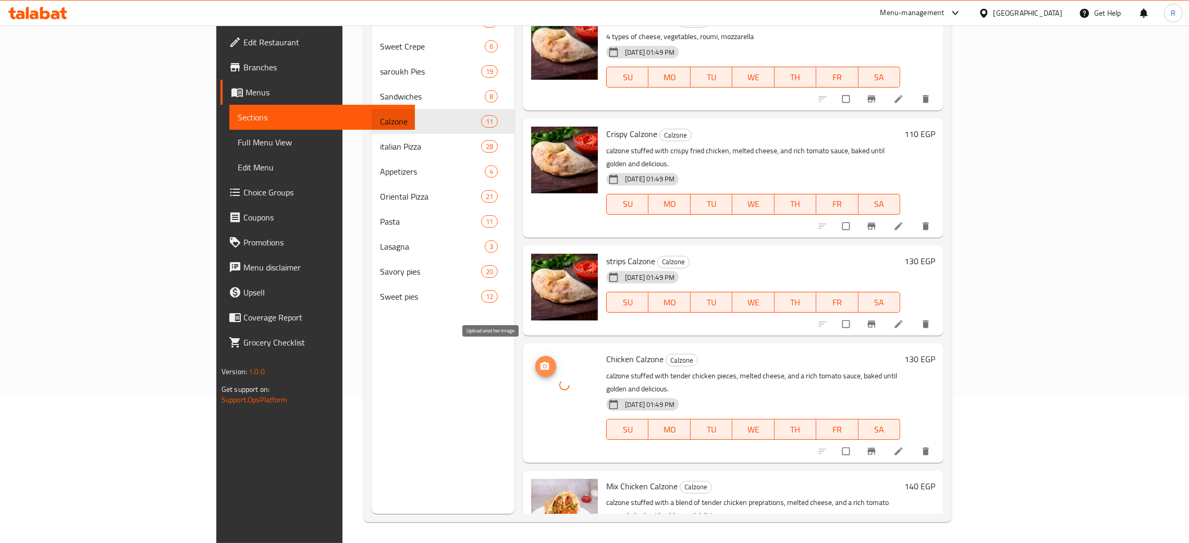
click at [535, 361] on span "upload picture" at bounding box center [545, 366] width 21 height 10
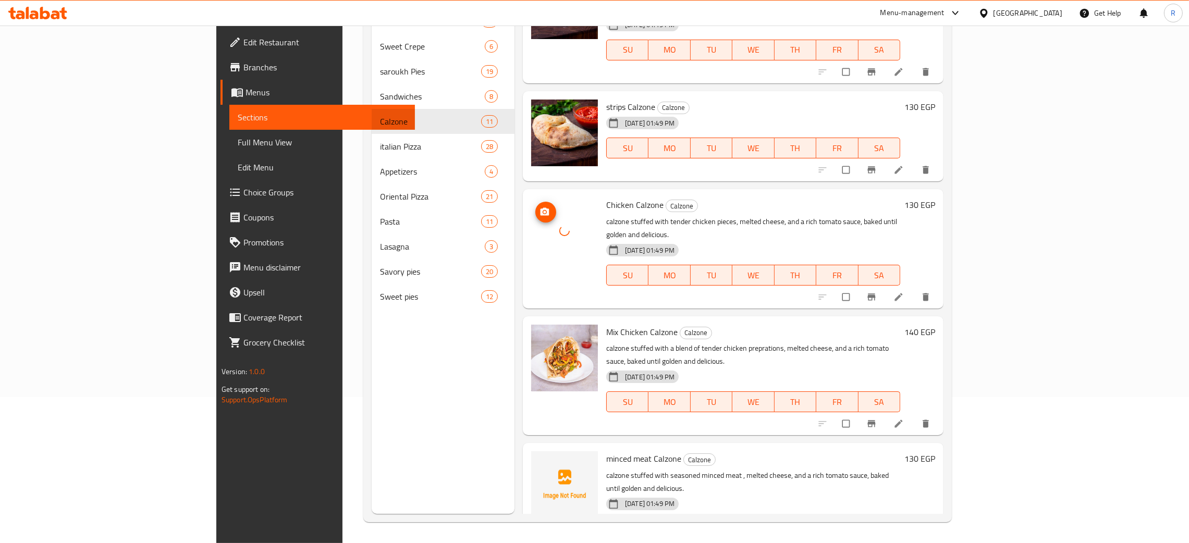
scroll to position [156, 0]
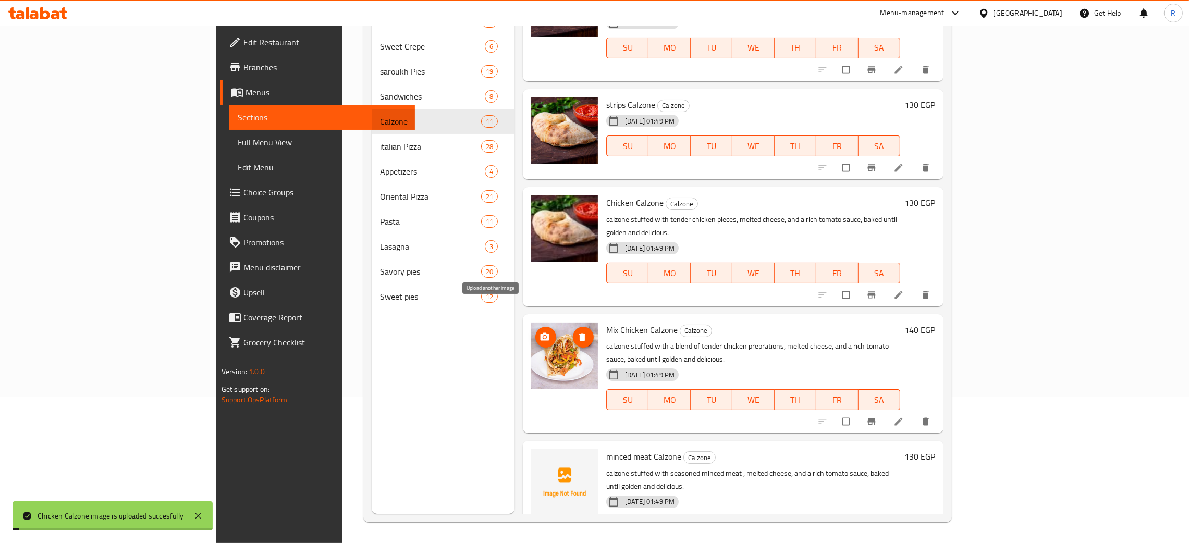
click at [540, 332] on icon "upload picture" at bounding box center [545, 337] width 10 height 10
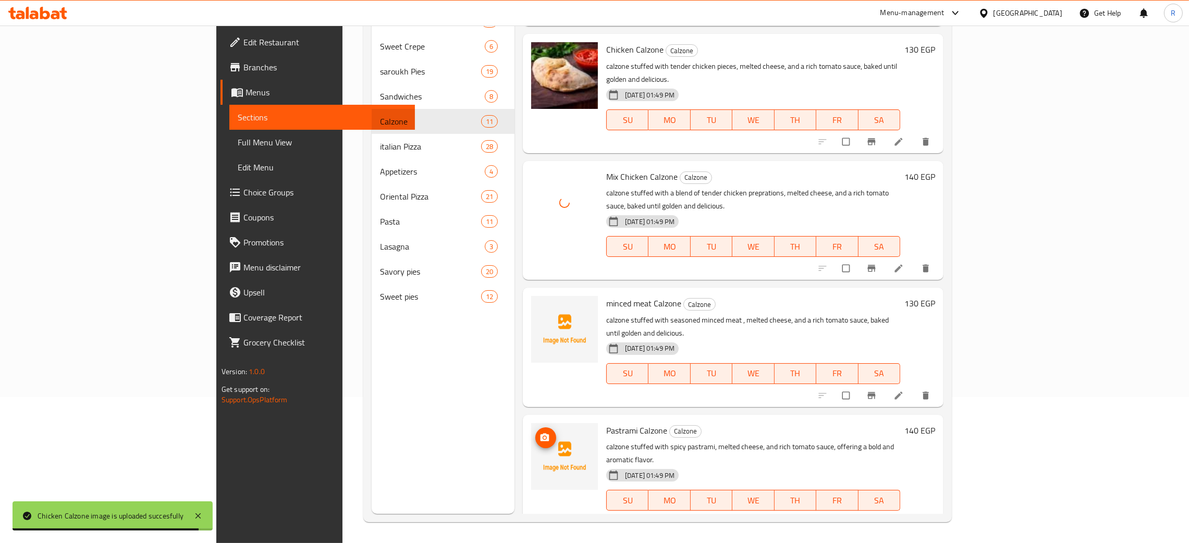
scroll to position [313, 0]
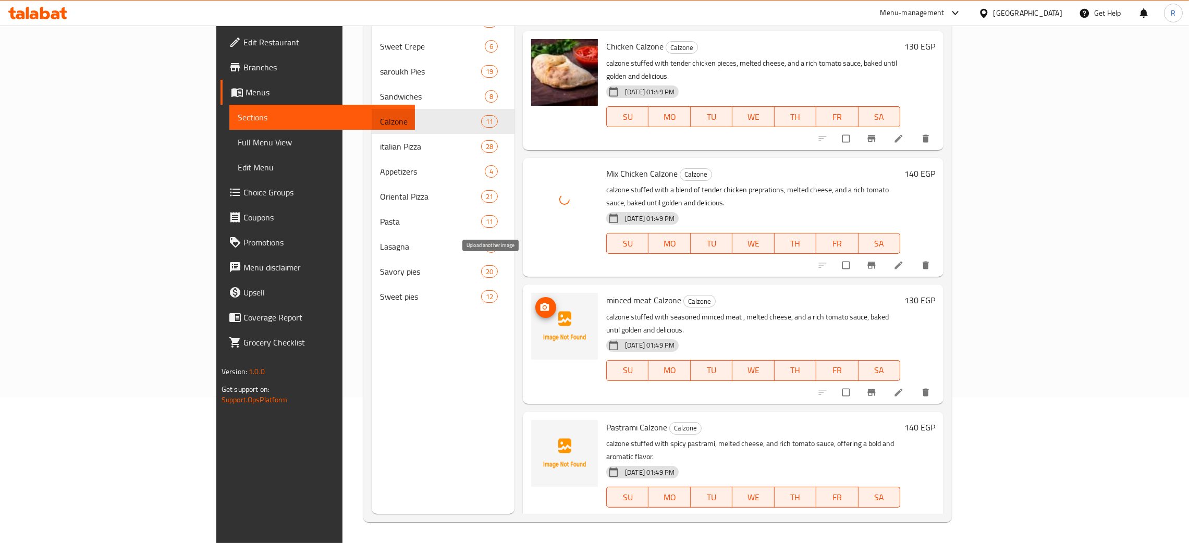
click at [541, 303] on icon "upload picture" at bounding box center [545, 307] width 9 height 8
click at [541, 430] on icon "upload picture" at bounding box center [545, 434] width 9 height 8
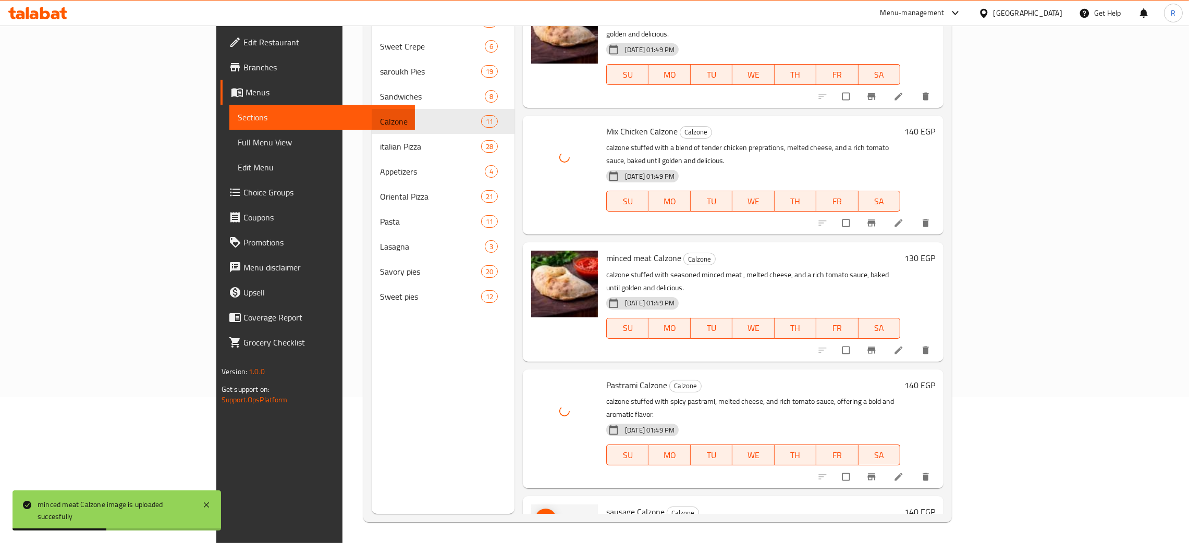
scroll to position [391, 0]
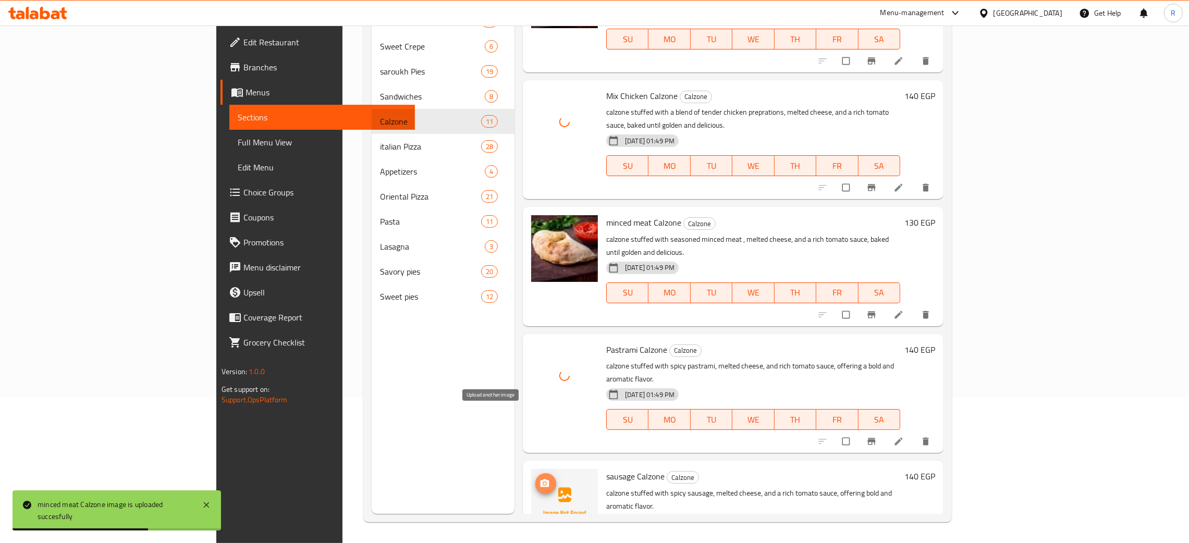
click at [541, 480] on icon "upload picture" at bounding box center [545, 484] width 9 height 8
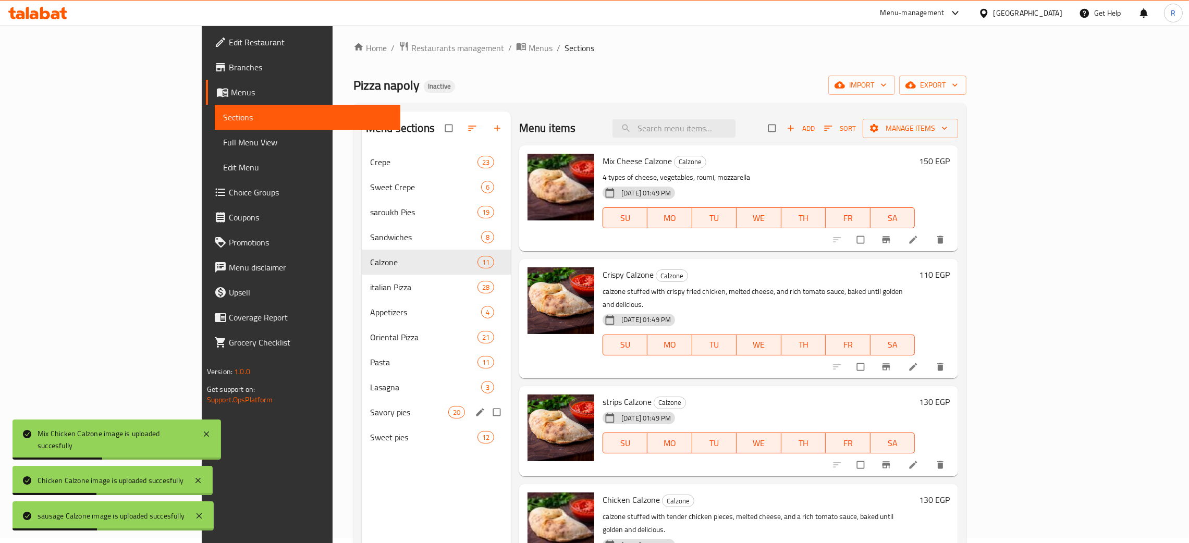
scroll to position [0, 0]
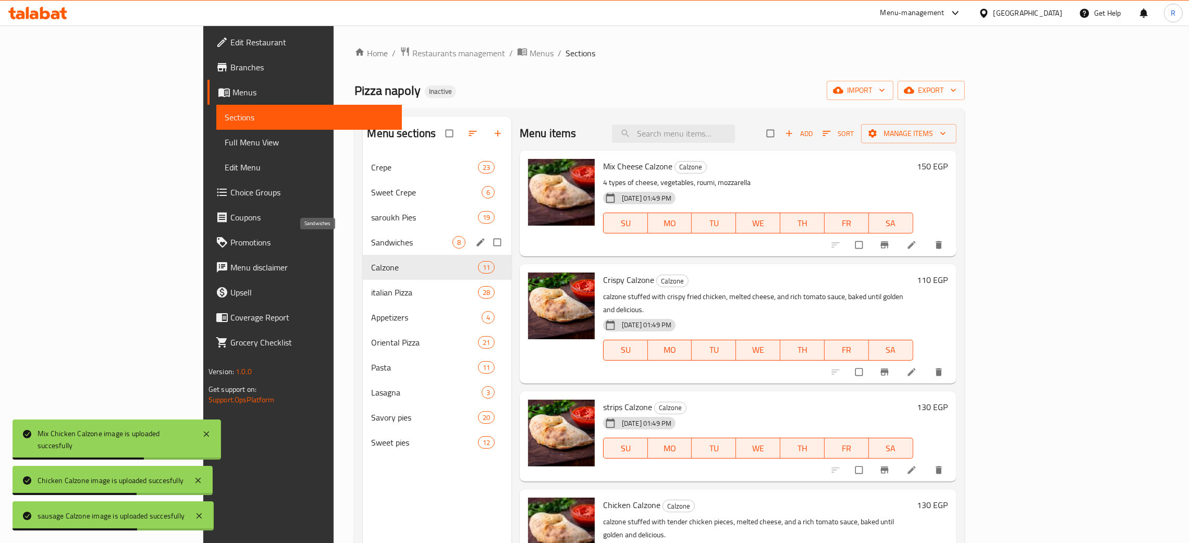
click at [371, 242] on span "Sandwiches" at bounding box center [411, 242] width 81 height 13
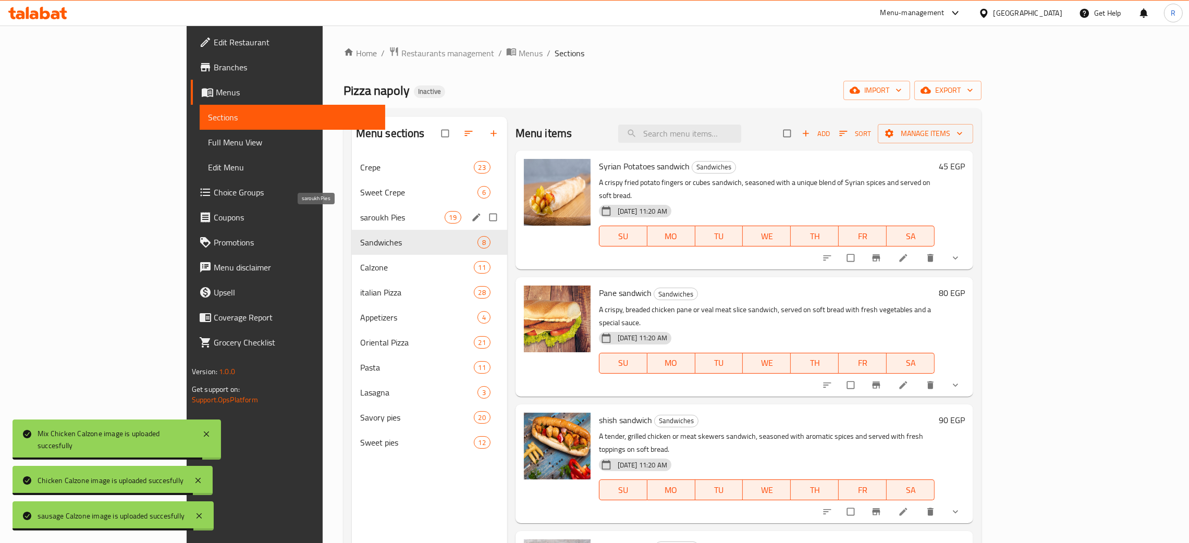
click at [360, 222] on span "saroukh Pies" at bounding box center [402, 217] width 84 height 13
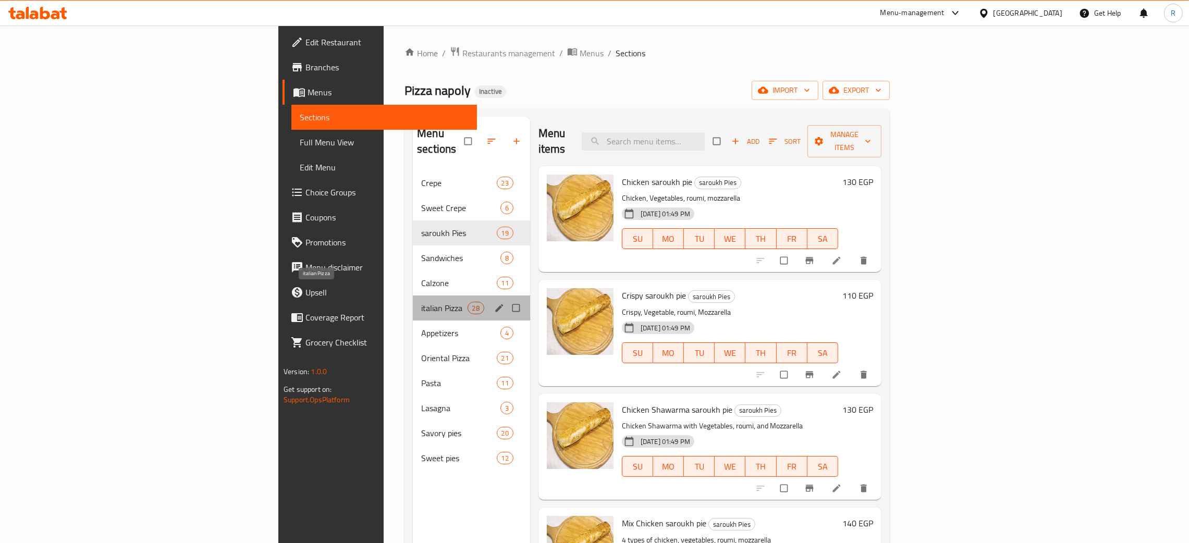
click at [421, 302] on span "italian Pizza" at bounding box center [444, 308] width 46 height 13
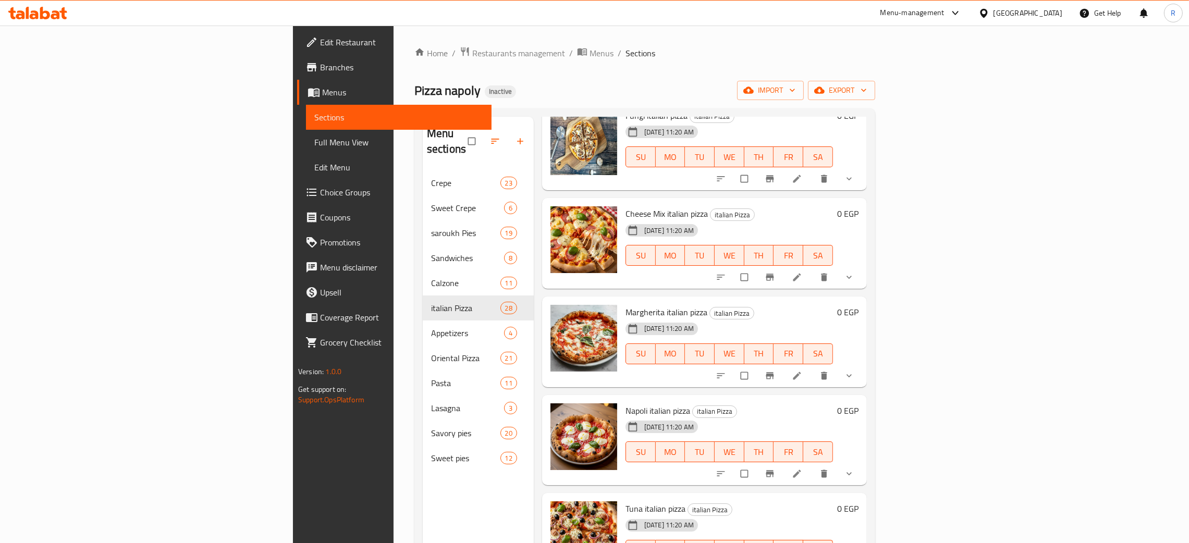
scroll to position [2234, 0]
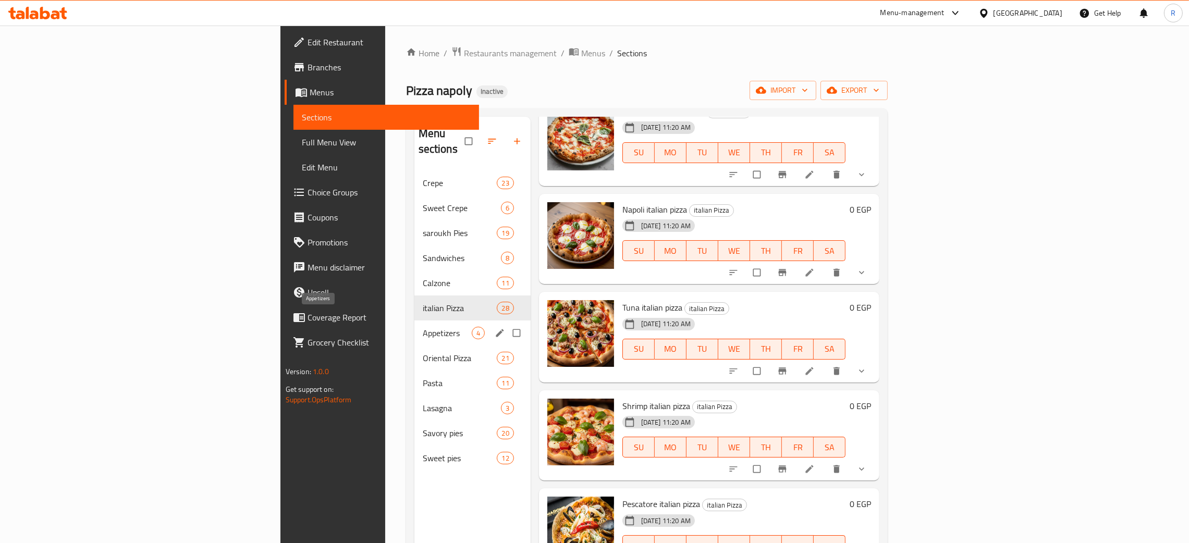
click at [423, 327] on span "Appetizers" at bounding box center [447, 333] width 49 height 13
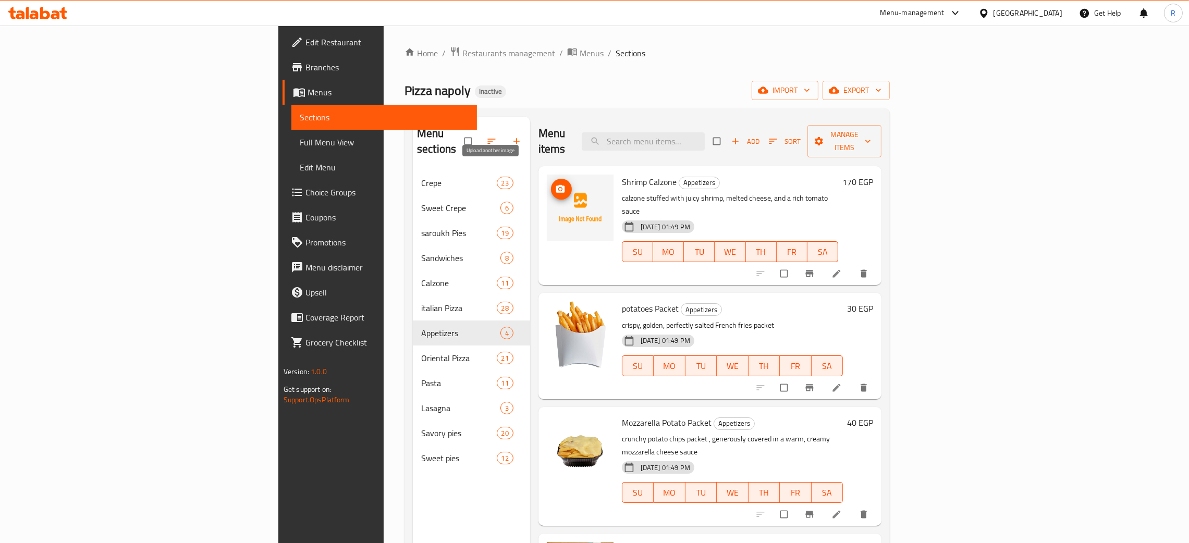
click at [556, 185] on icon "upload picture" at bounding box center [560, 189] width 9 height 8
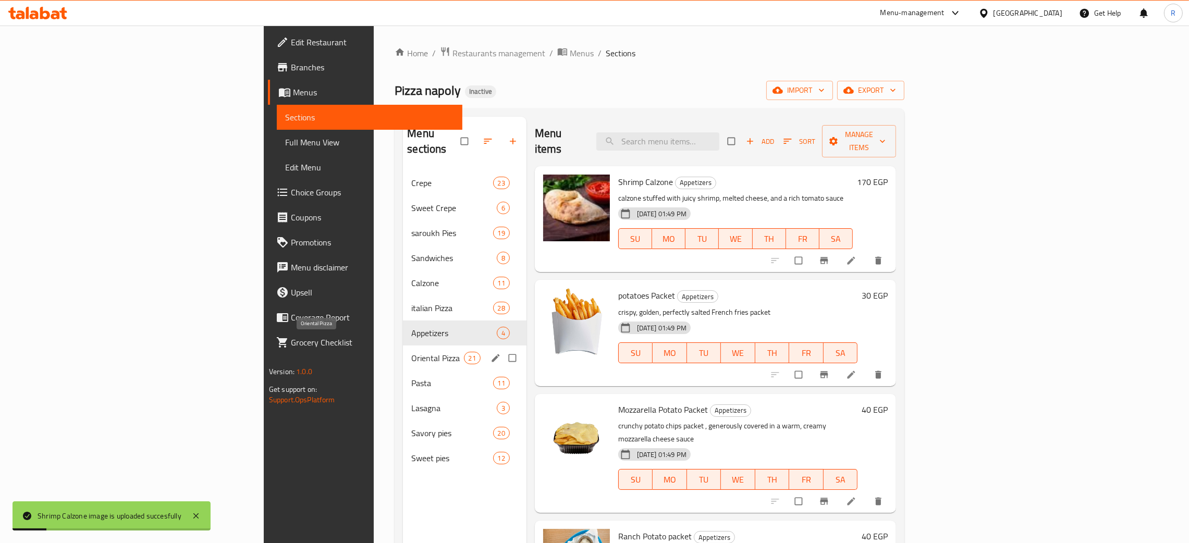
click at [411, 352] on span "Oriental Pizza" at bounding box center [437, 358] width 52 height 13
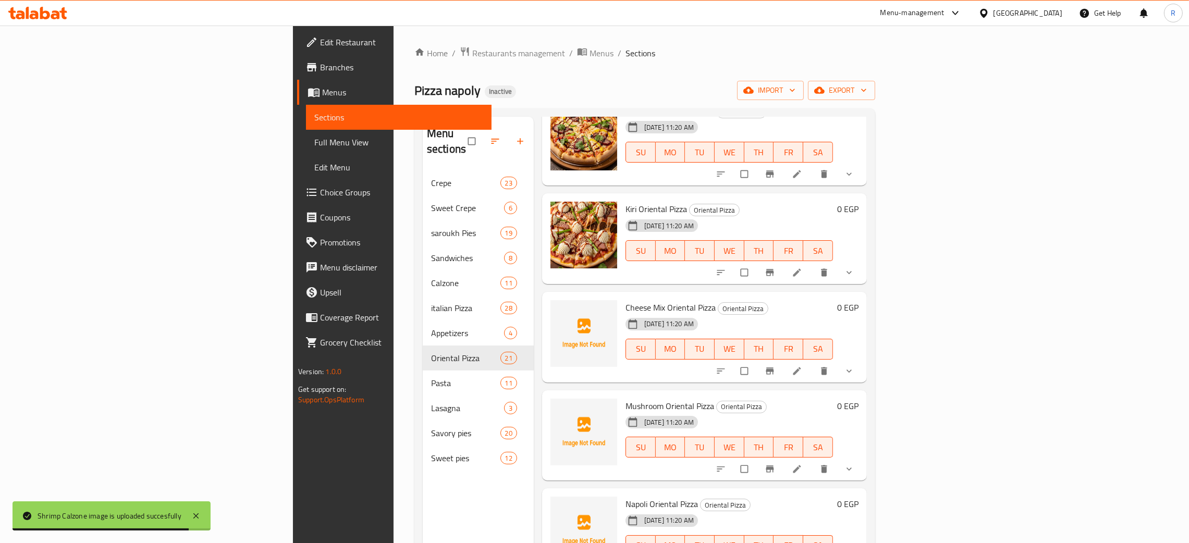
scroll to position [147, 0]
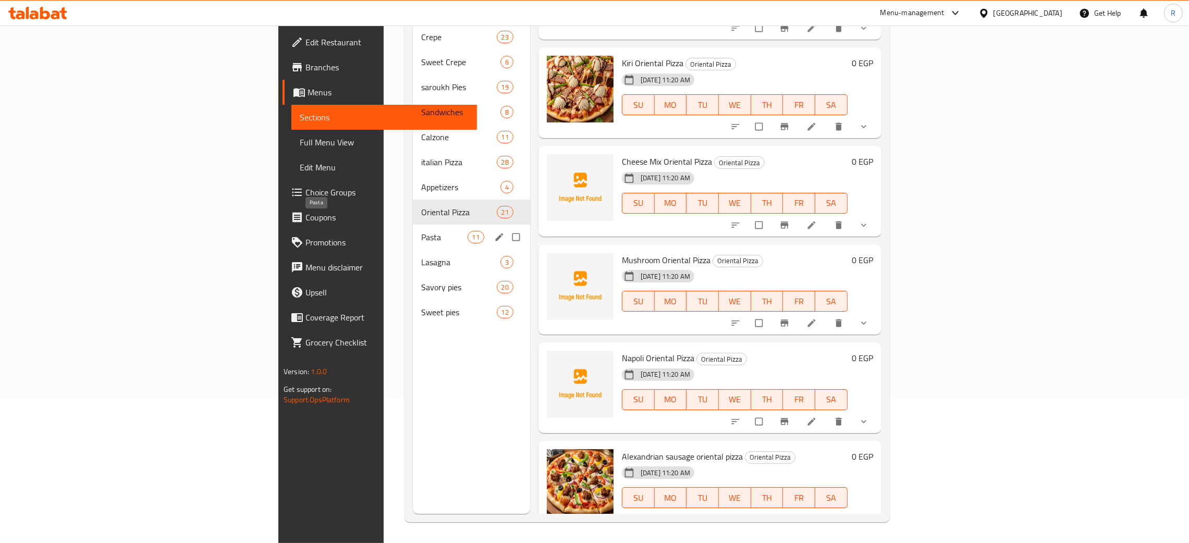
click at [421, 231] on span "Pasta" at bounding box center [444, 237] width 46 height 13
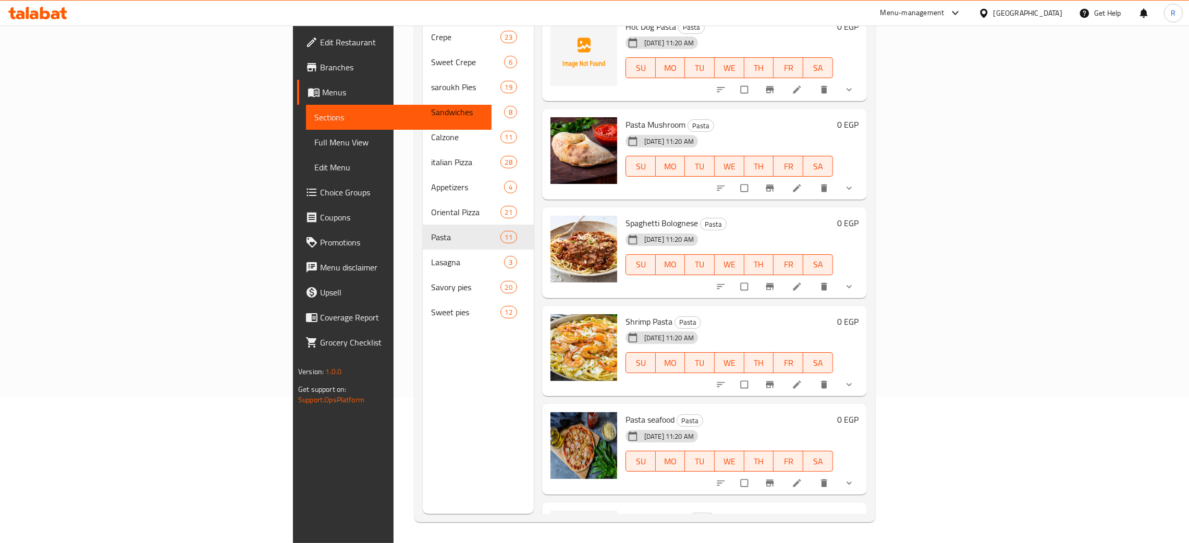
scroll to position [563, 0]
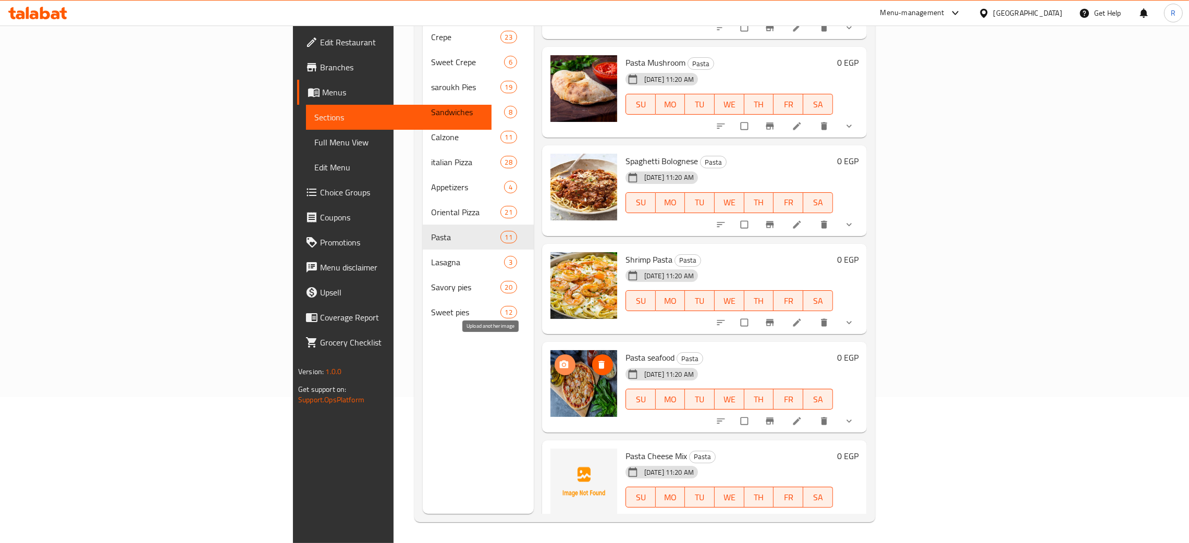
click at [560, 361] on icon "upload picture" at bounding box center [564, 365] width 9 height 8
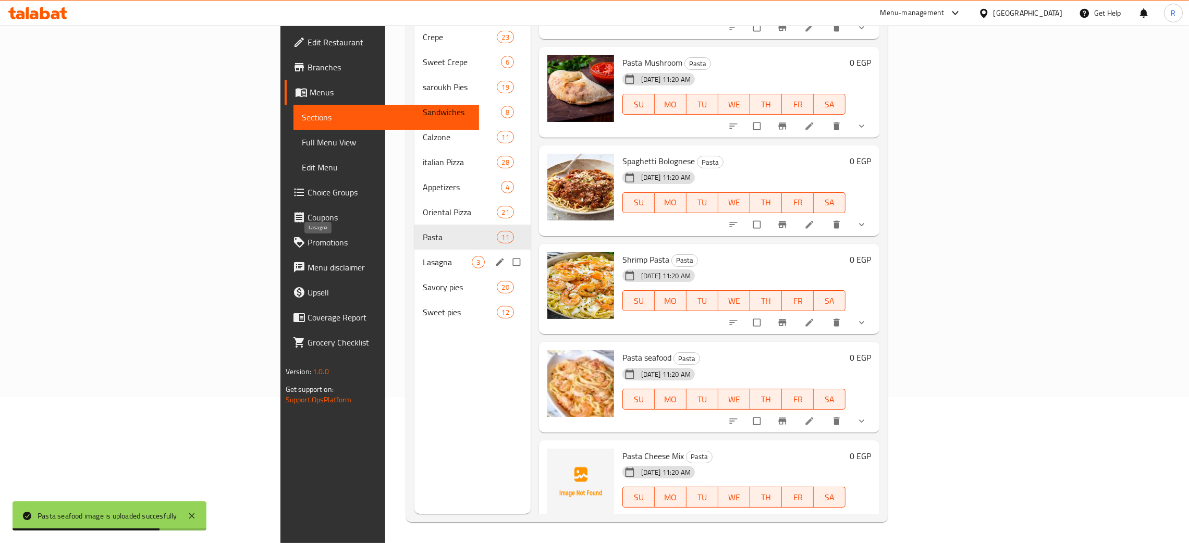
click at [423, 256] on span "Lasagna" at bounding box center [447, 262] width 49 height 13
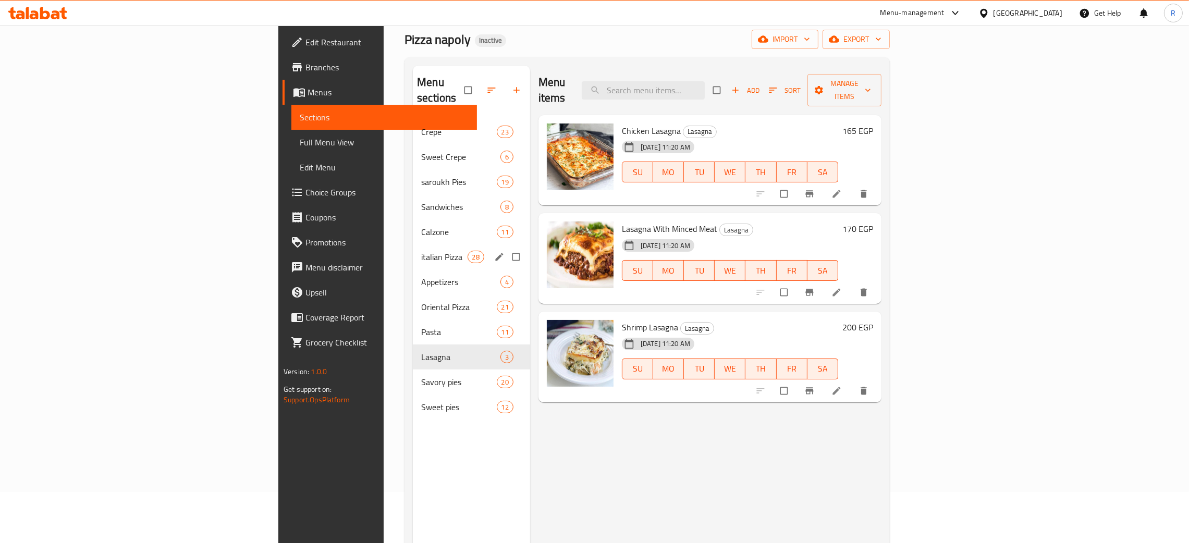
scroll to position [78, 0]
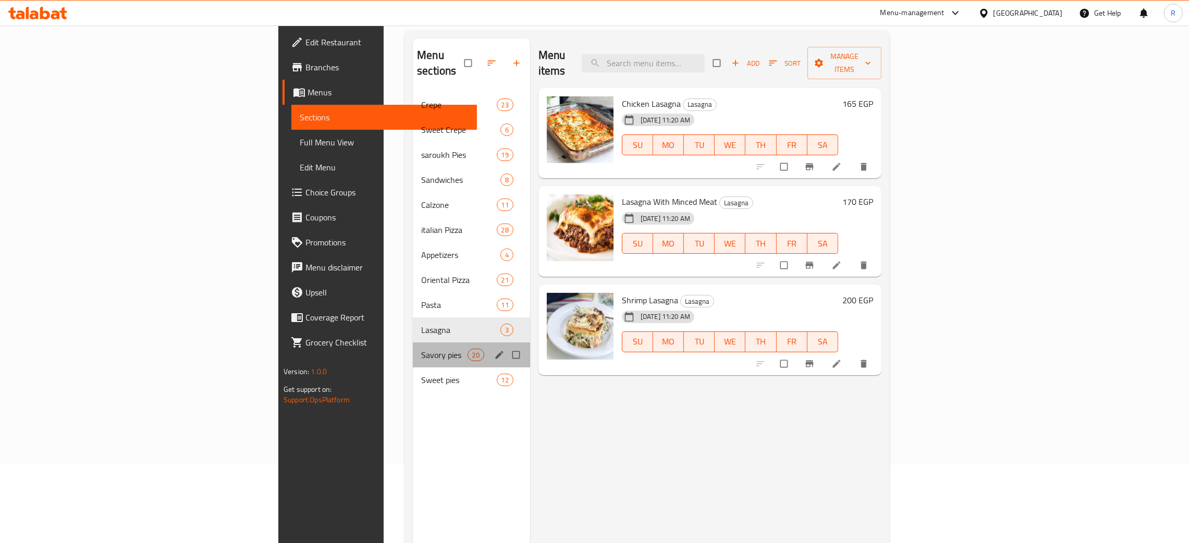
click at [413, 343] on div "Savory pies 20" at bounding box center [471, 355] width 117 height 25
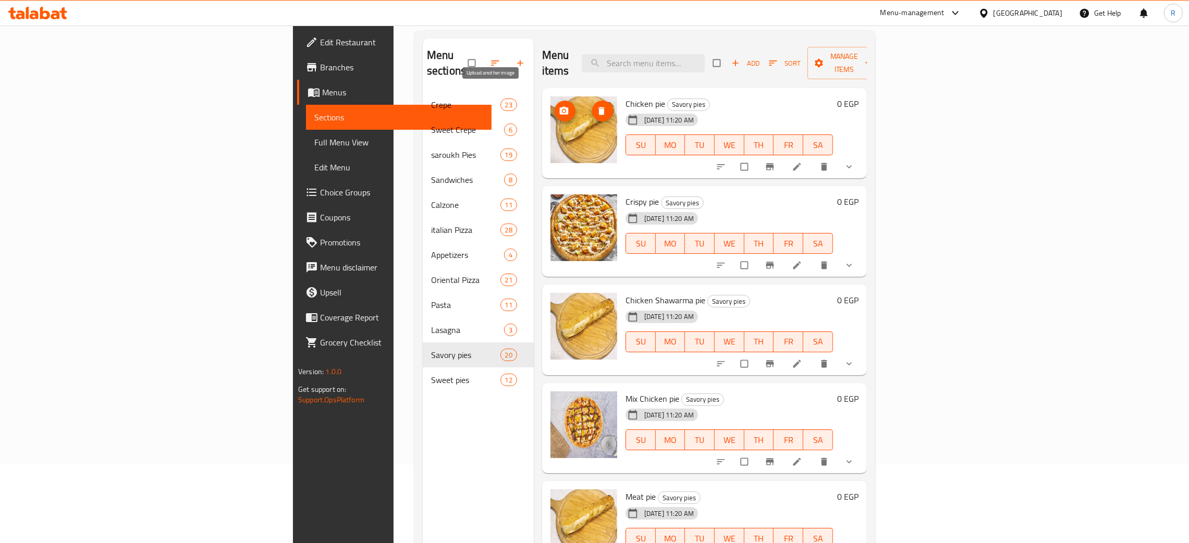
click at [560, 107] on icon "upload picture" at bounding box center [564, 111] width 9 height 8
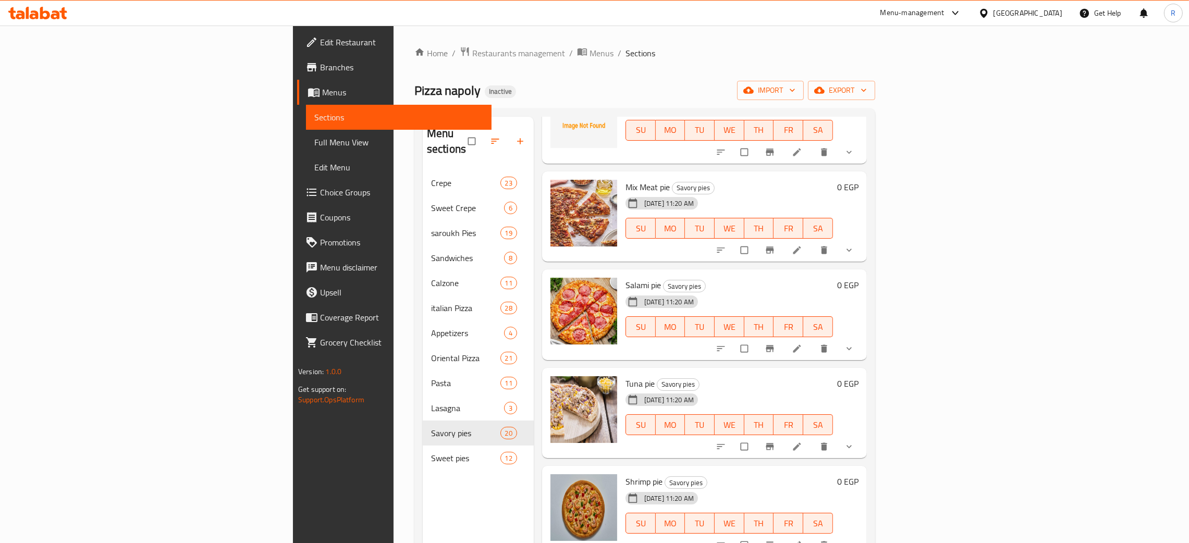
scroll to position [1016, 0]
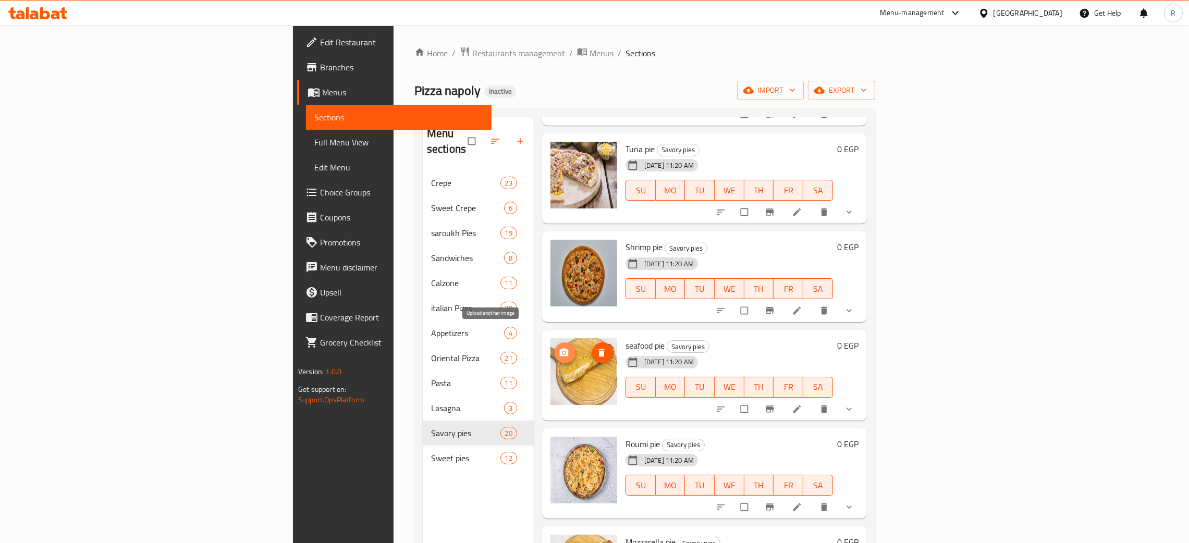
click at [559, 348] on icon "upload picture" at bounding box center [564, 353] width 10 height 10
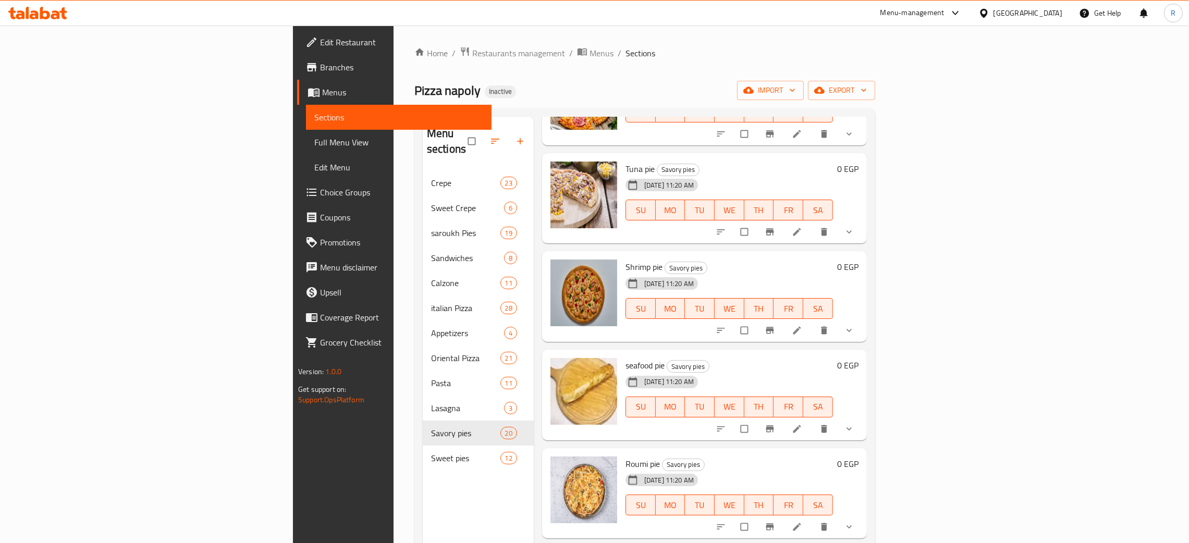
scroll to position [978, 0]
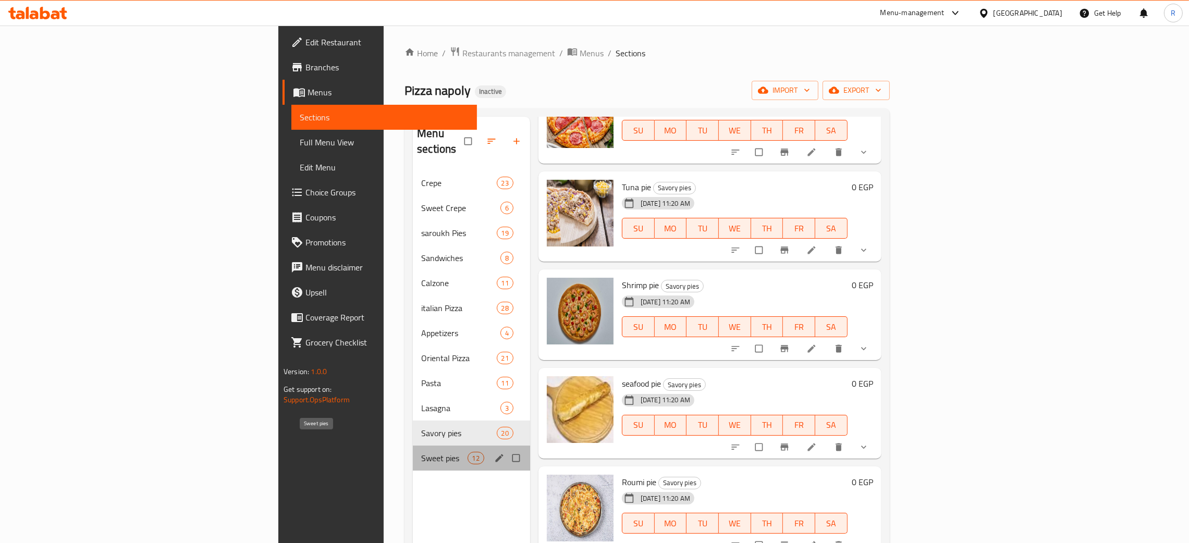
click at [421, 452] on span "Sweet pies" at bounding box center [444, 458] width 46 height 13
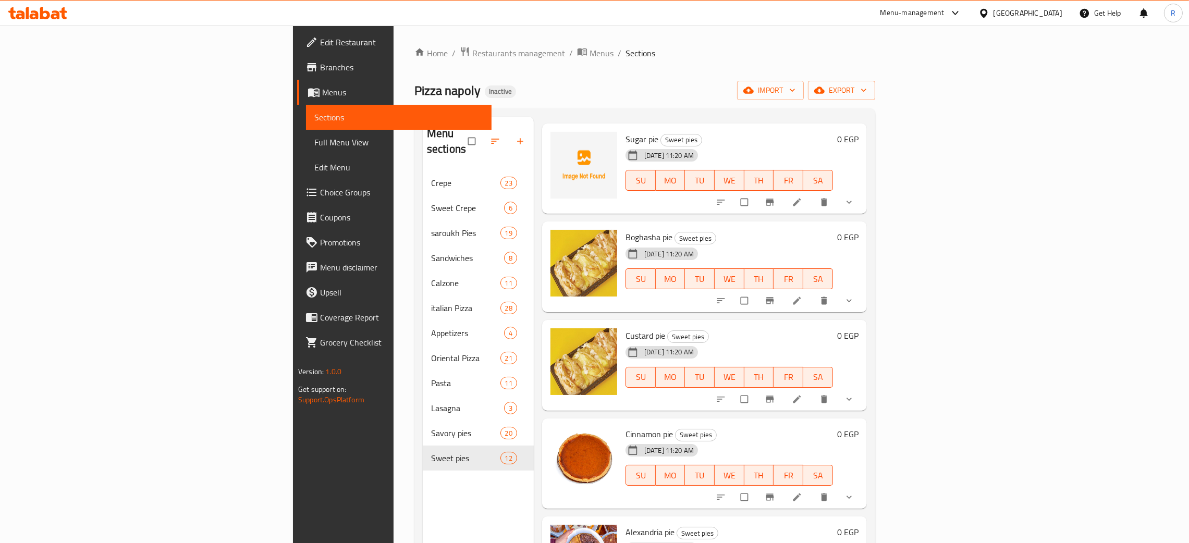
scroll to position [78, 0]
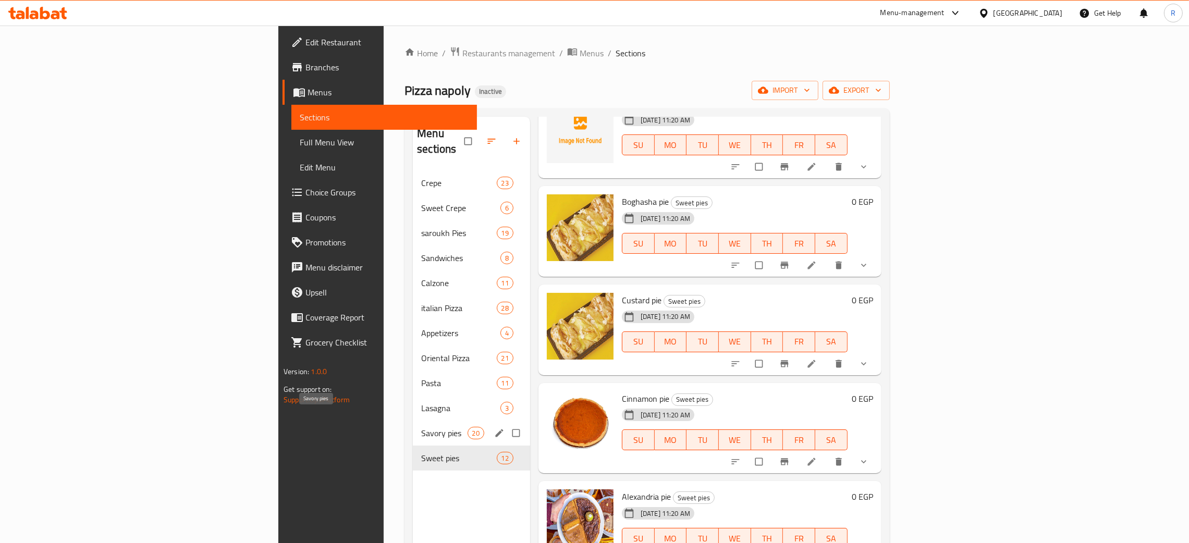
click at [421, 427] on span "Savory pies" at bounding box center [444, 433] width 46 height 13
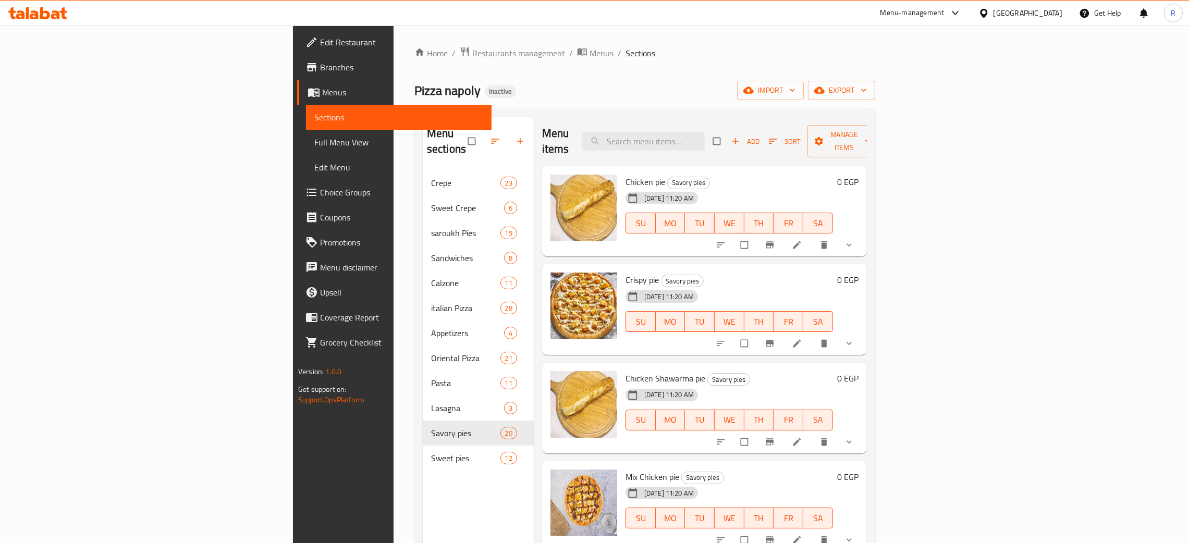
click at [626, 174] on span "Chicken pie" at bounding box center [646, 182] width 40 height 16
copy h6 "Chicken pie"
click at [626, 371] on span "Chicken Shawarma pie" at bounding box center [666, 379] width 80 height 16
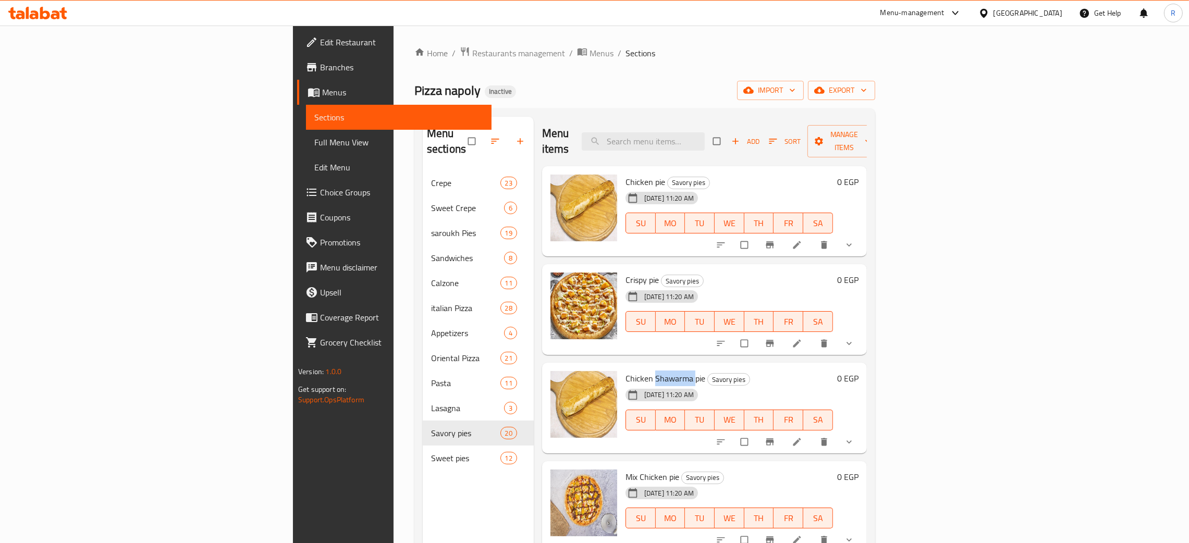
click at [626, 371] on span "Chicken Shawarma pie" at bounding box center [666, 379] width 80 height 16
copy h6 "Chicken Shawarma pie"
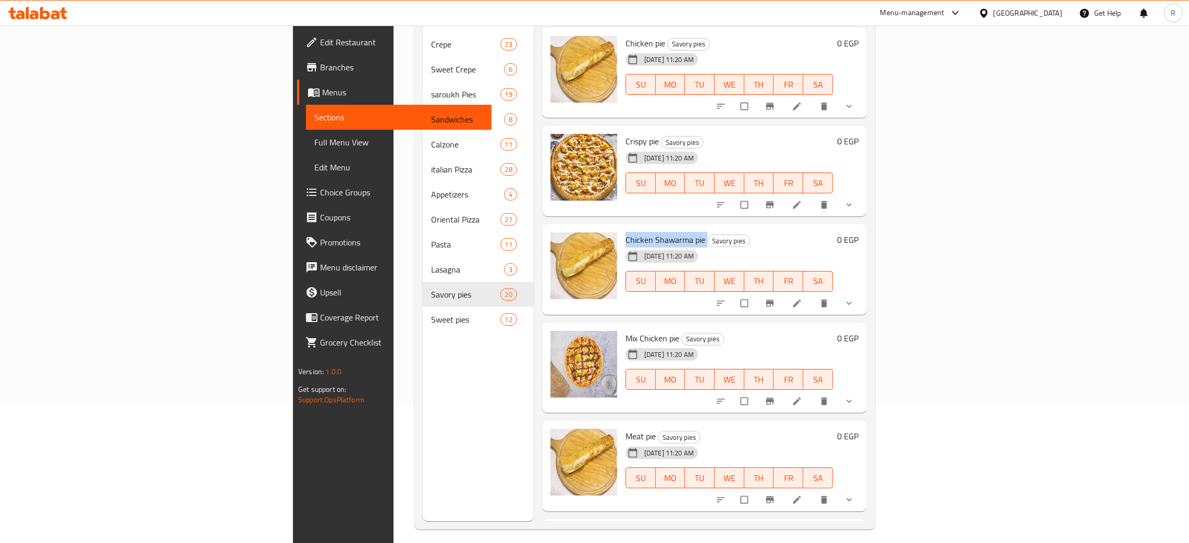
scroll to position [147, 0]
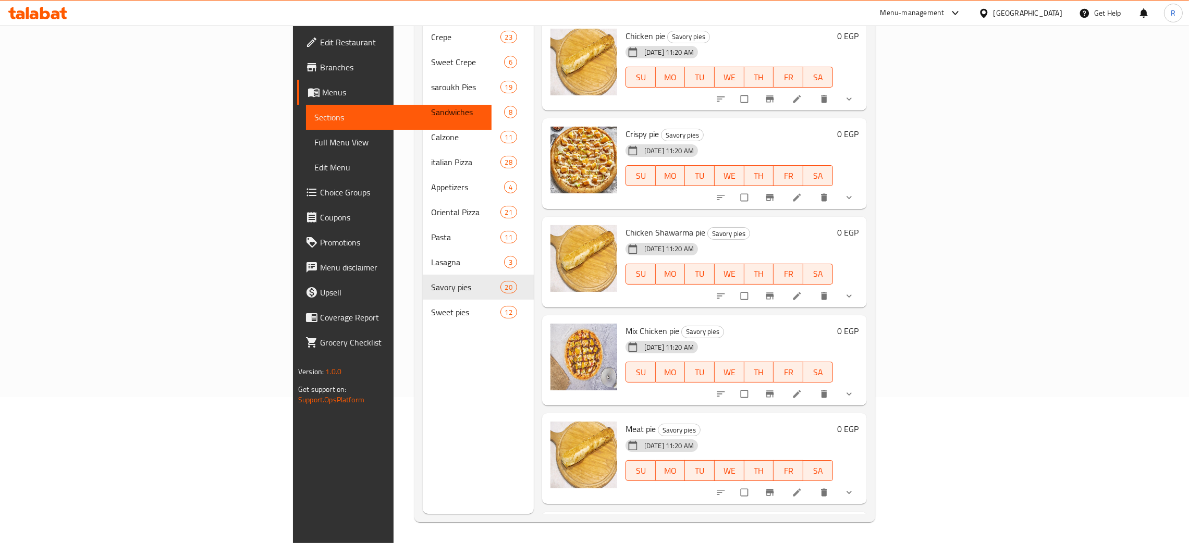
click at [626, 421] on span "Meat pie" at bounding box center [641, 429] width 30 height 16
copy h6 "Meat pie"
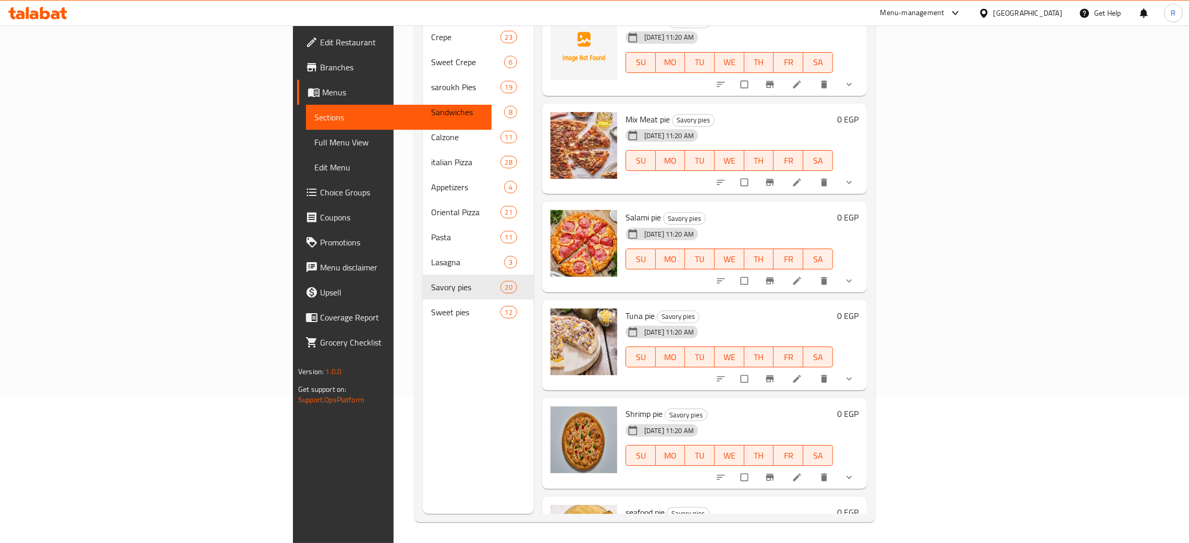
scroll to position [860, 0]
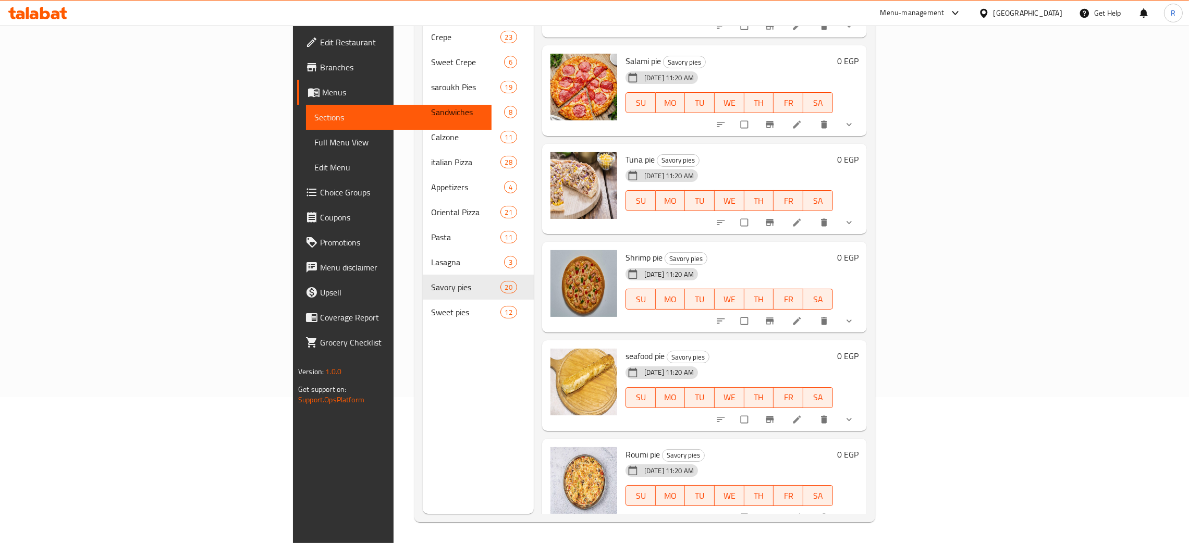
click at [626, 348] on span "seafood pie" at bounding box center [645, 356] width 39 height 16
copy h6 "seafood pie"
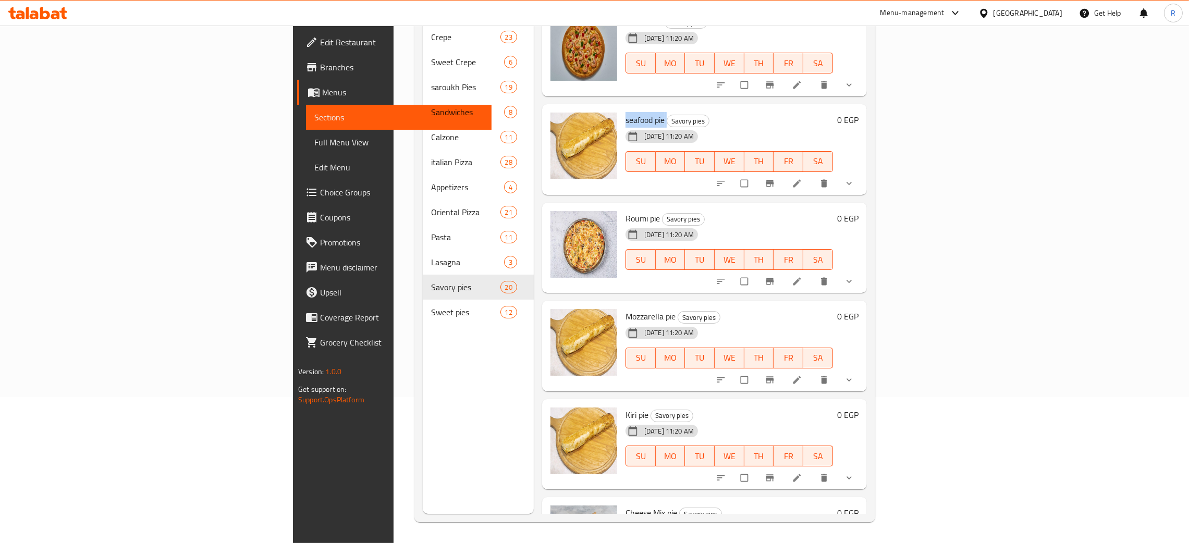
scroll to position [1173, 0]
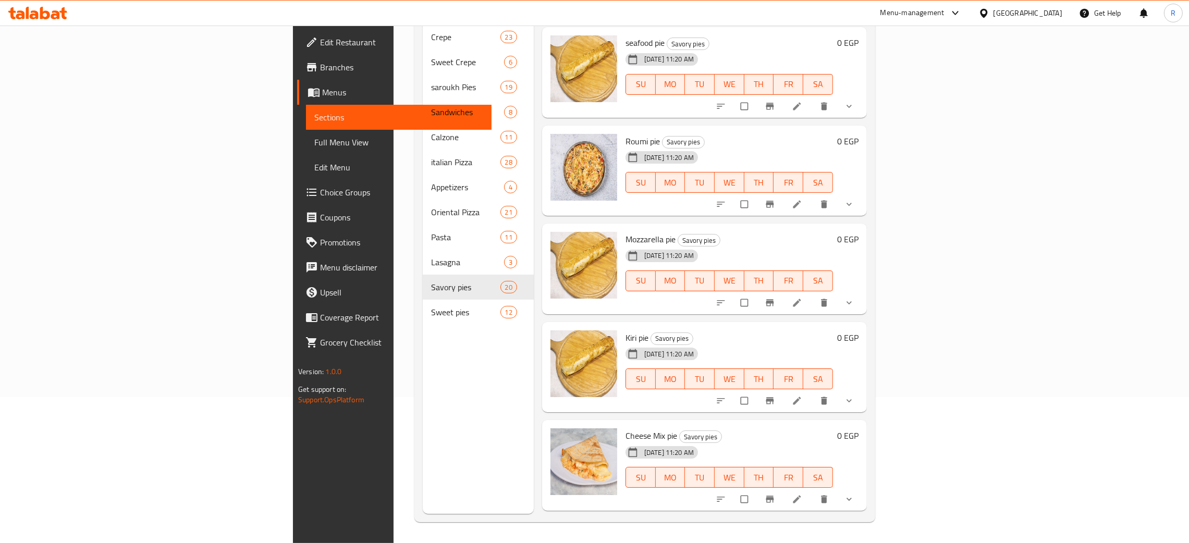
click at [626, 231] on span "Mozzarella pie" at bounding box center [651, 239] width 50 height 16
copy h6 "Mozzarella pie"
click at [626, 330] on span "Kiri pie" at bounding box center [637, 338] width 23 height 16
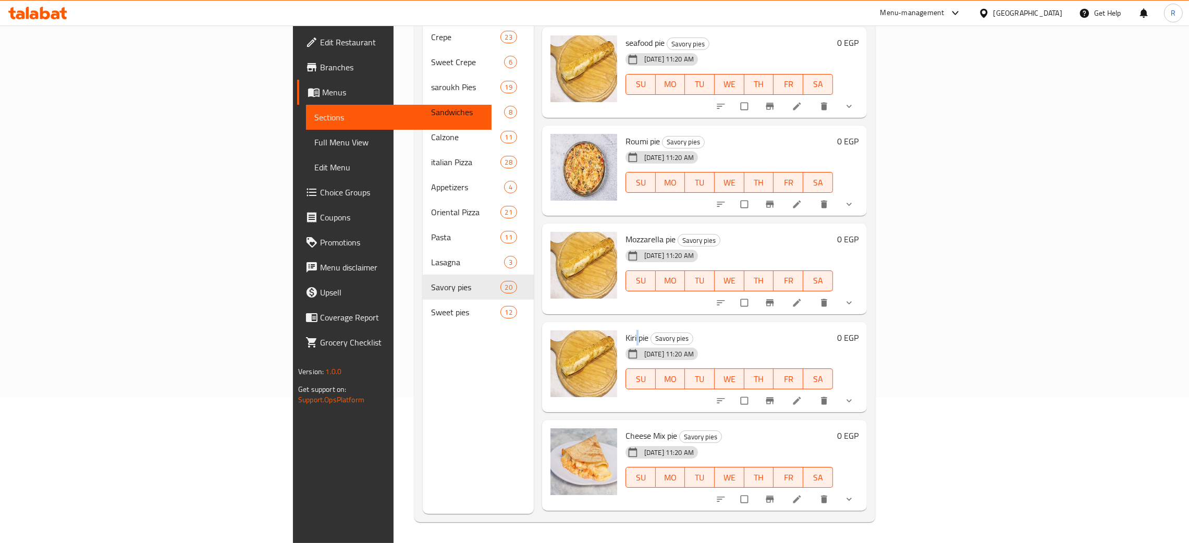
click at [626, 330] on span "Kiri pie" at bounding box center [637, 338] width 23 height 16
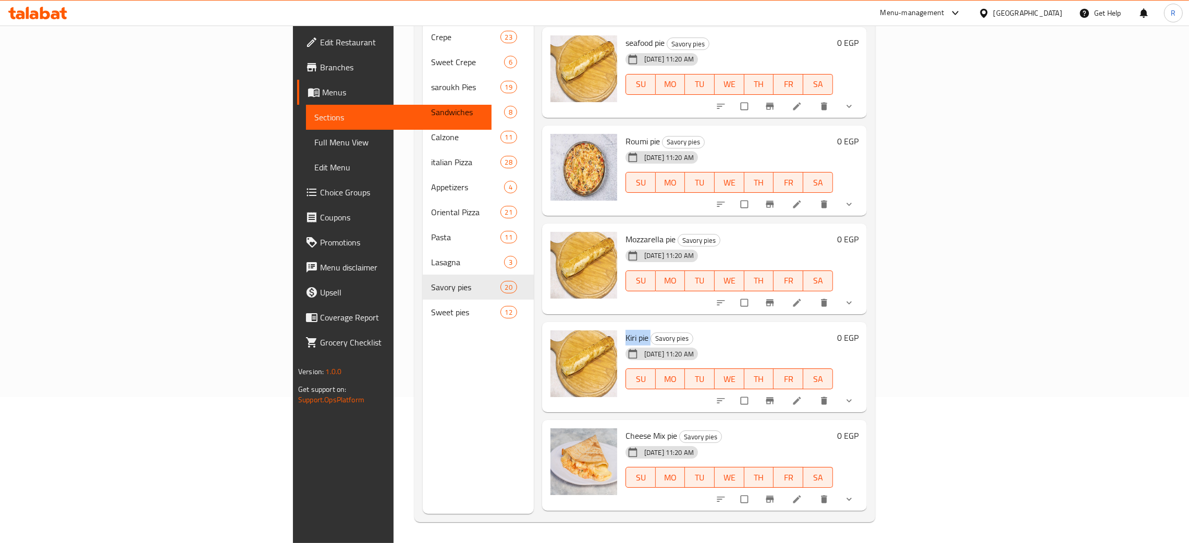
click at [626, 330] on span "Kiri pie" at bounding box center [637, 338] width 23 height 16
copy h6 "Kiri pie"
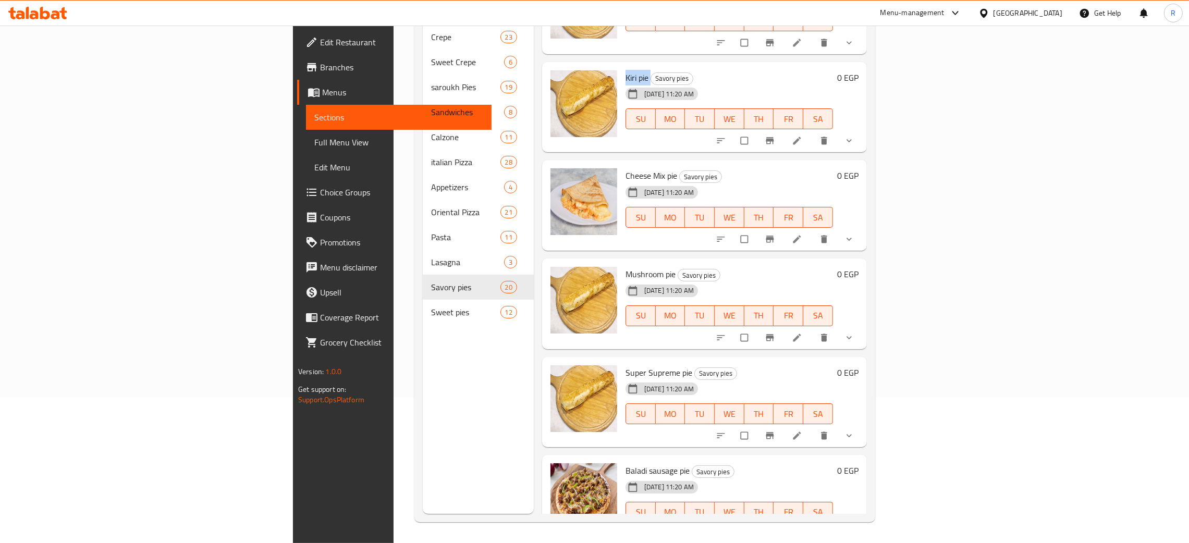
scroll to position [1447, 0]
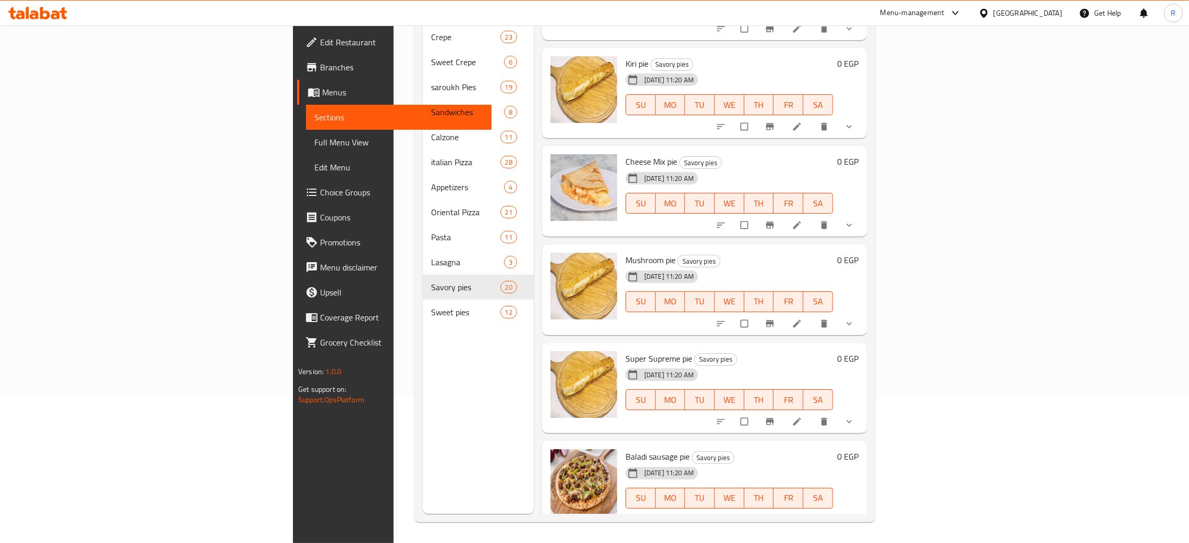
click at [626, 252] on span "Mushroom pie" at bounding box center [651, 260] width 50 height 16
copy h6 "Mushroom pie"
click at [626, 351] on span "Super Supreme pie" at bounding box center [659, 359] width 67 height 16
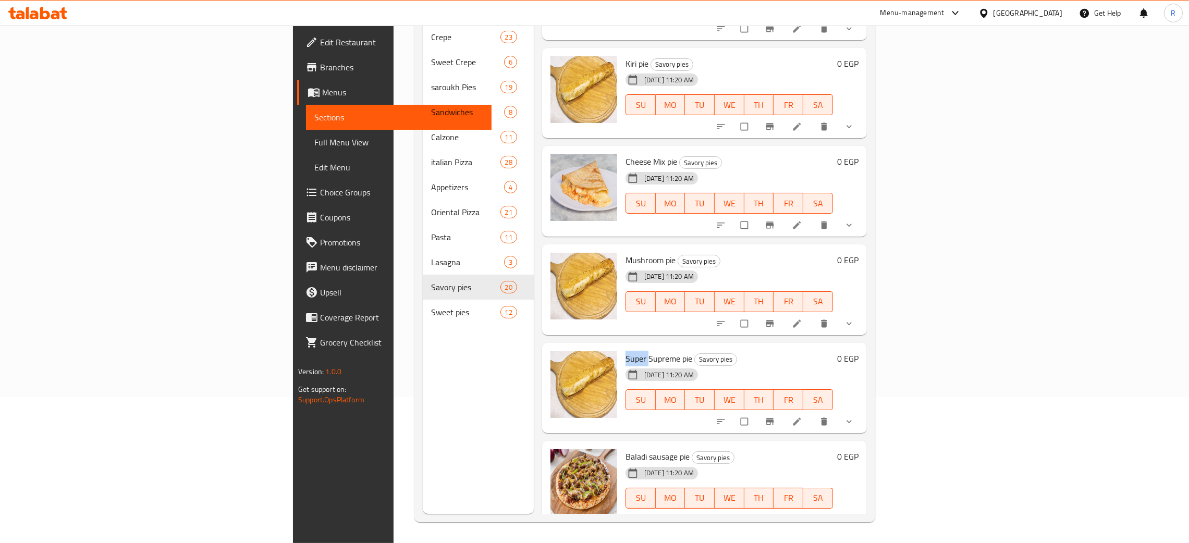
click at [626, 351] on span "Super Supreme pie" at bounding box center [659, 359] width 67 height 16
copy h6 "Super Supreme pie"
